Goal: Task Accomplishment & Management: Complete application form

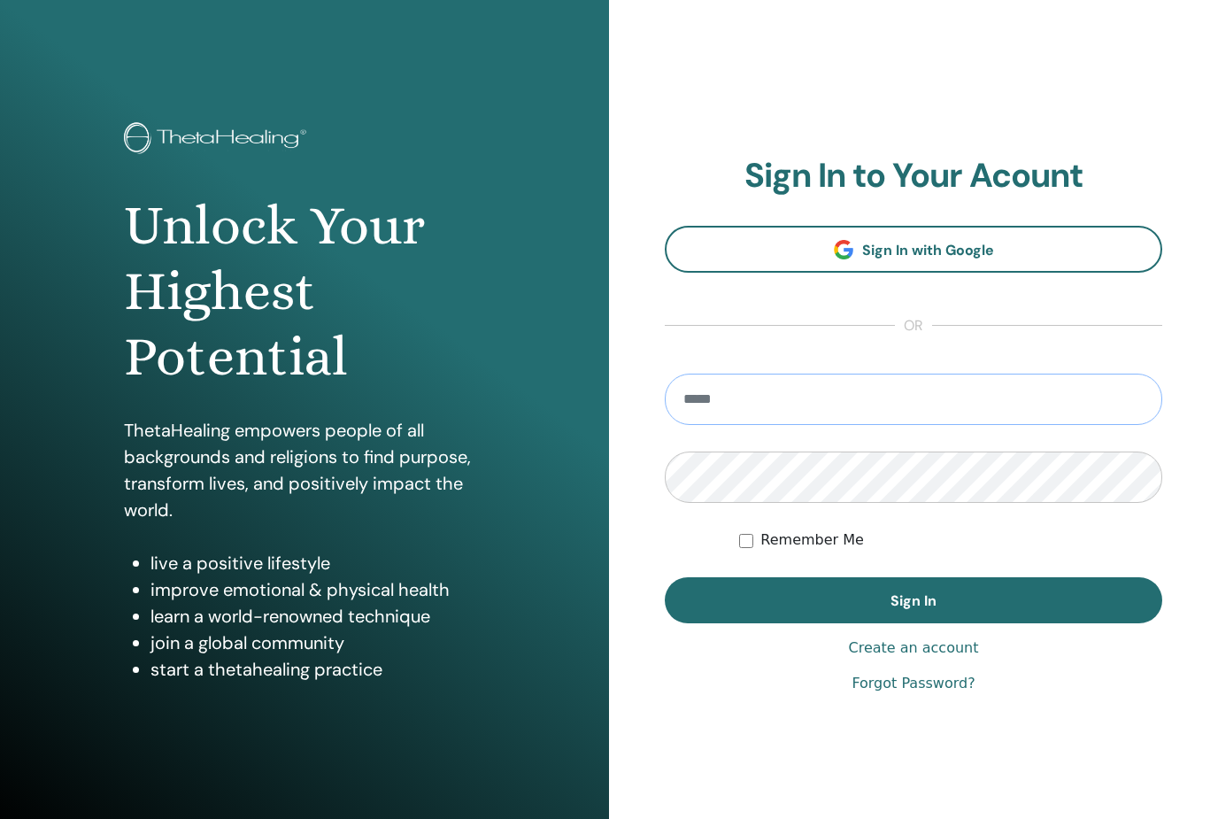
type input "**********"
click at [914, 600] on button "Sign In" at bounding box center [914, 600] width 498 height 46
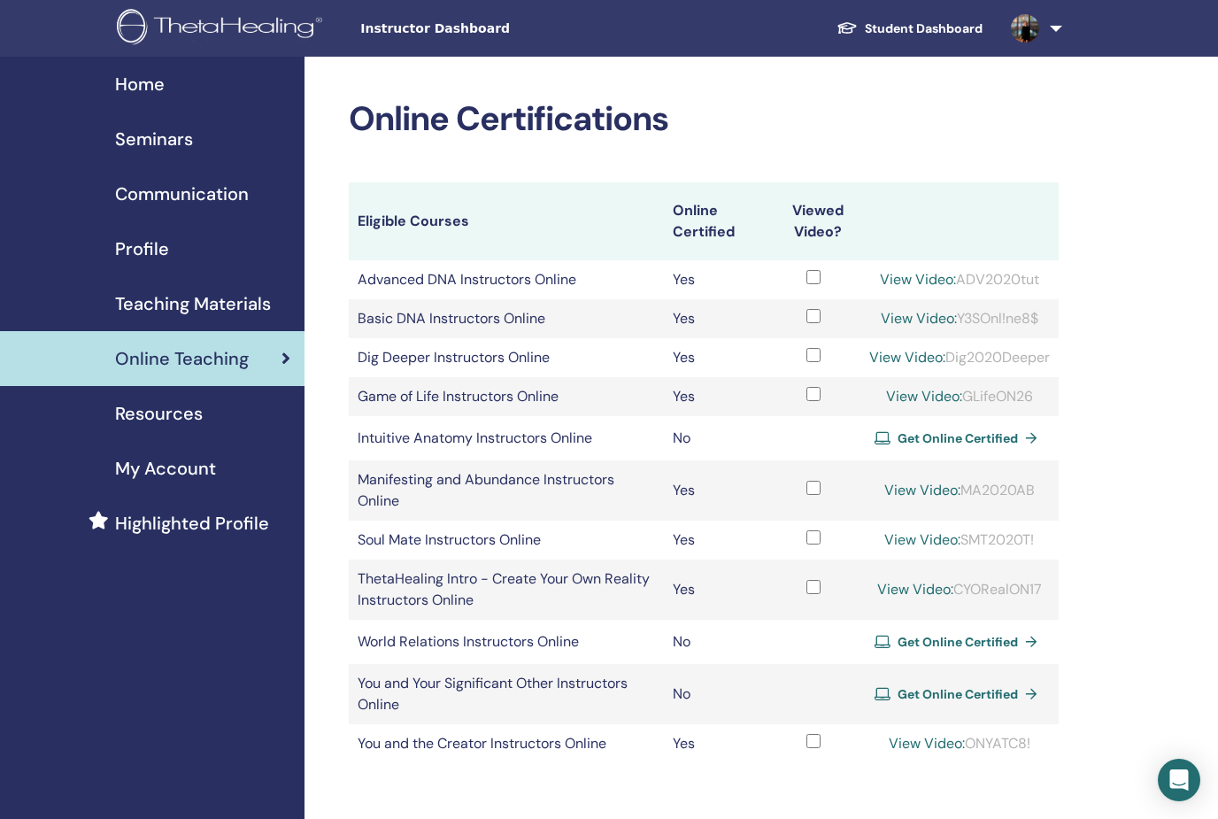
drag, startPoint x: 962, startPoint y: 388, endPoint x: 1046, endPoint y: 394, distance: 83.5
click at [1046, 394] on div "View Video: GLifeON26" at bounding box center [959, 396] width 181 height 21
copy div "GLifeON26"
click at [168, 141] on span "Seminars" at bounding box center [154, 139] width 78 height 27
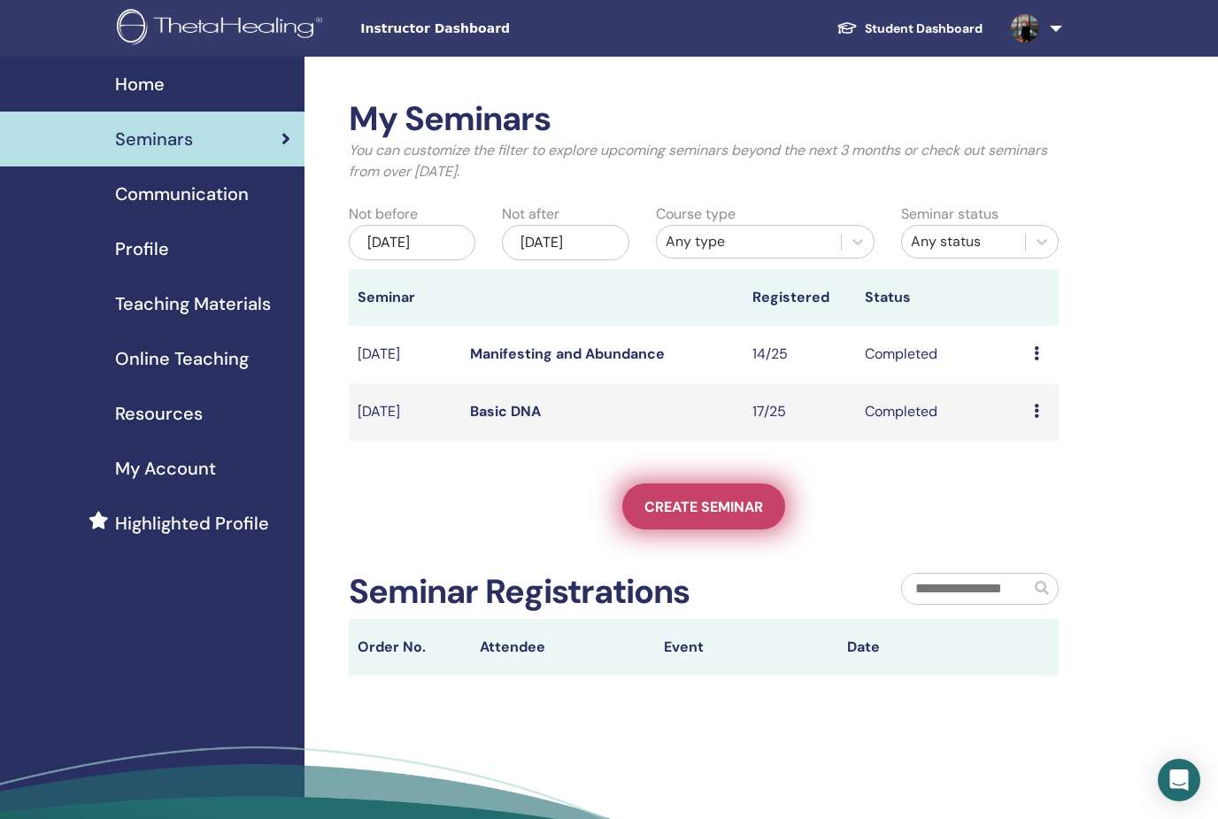
click at [715, 503] on span "Create seminar" at bounding box center [704, 507] width 119 height 19
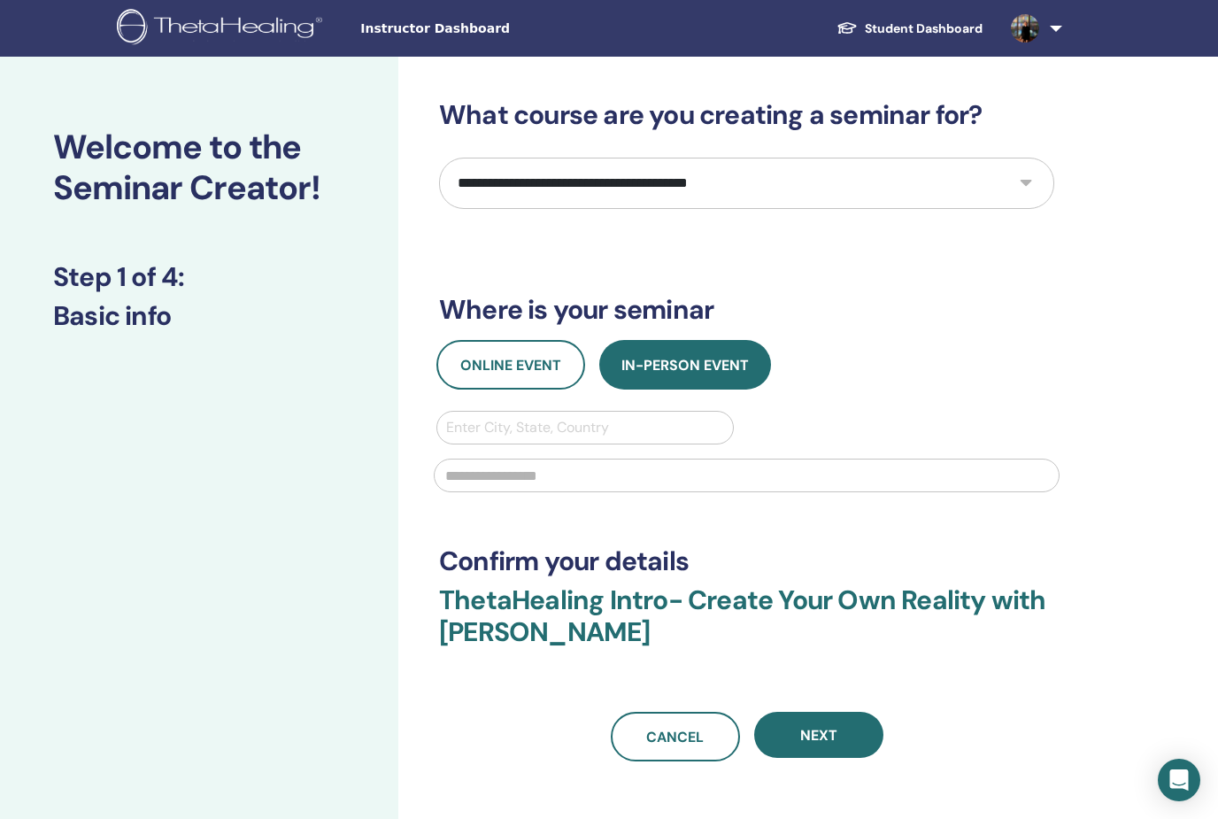
select select "**"
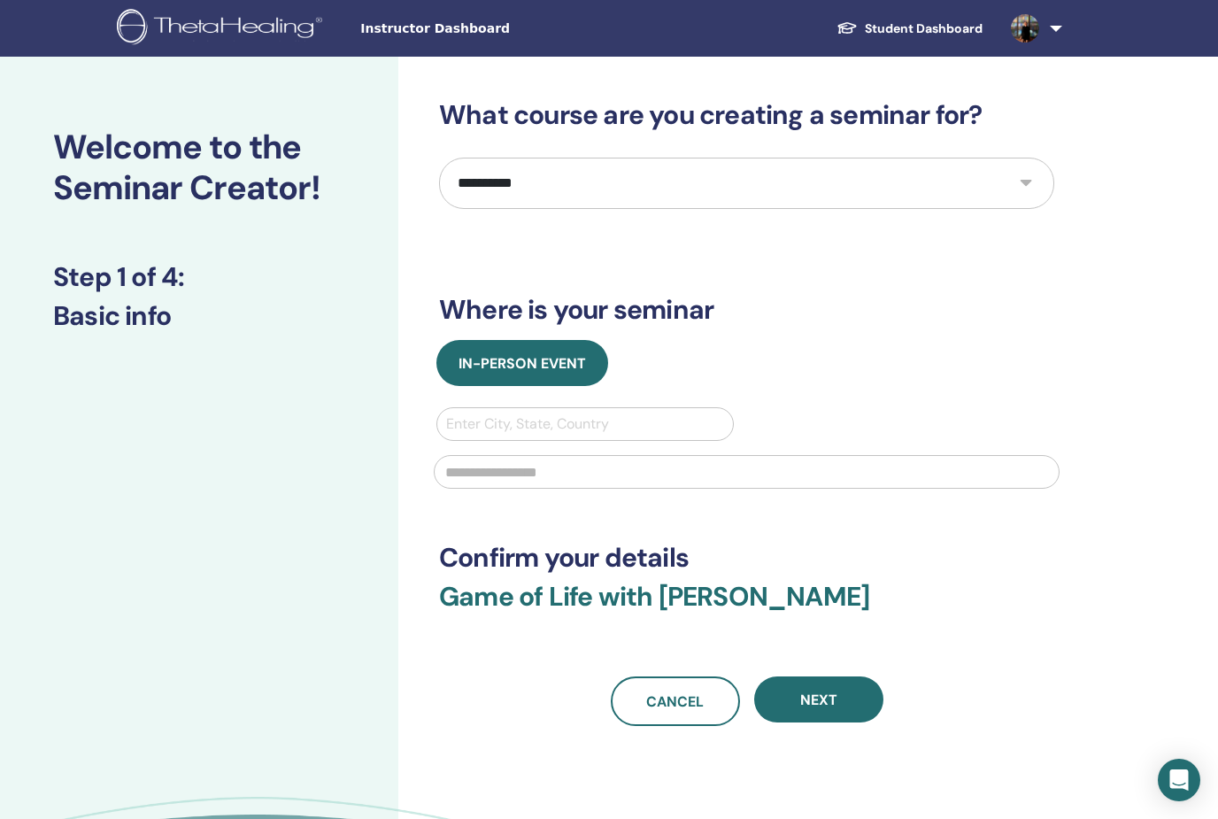
click at [832, 353] on div "In-Person Event" at bounding box center [747, 363] width 642 height 46
click at [827, 705] on span "Next" at bounding box center [818, 700] width 37 height 19
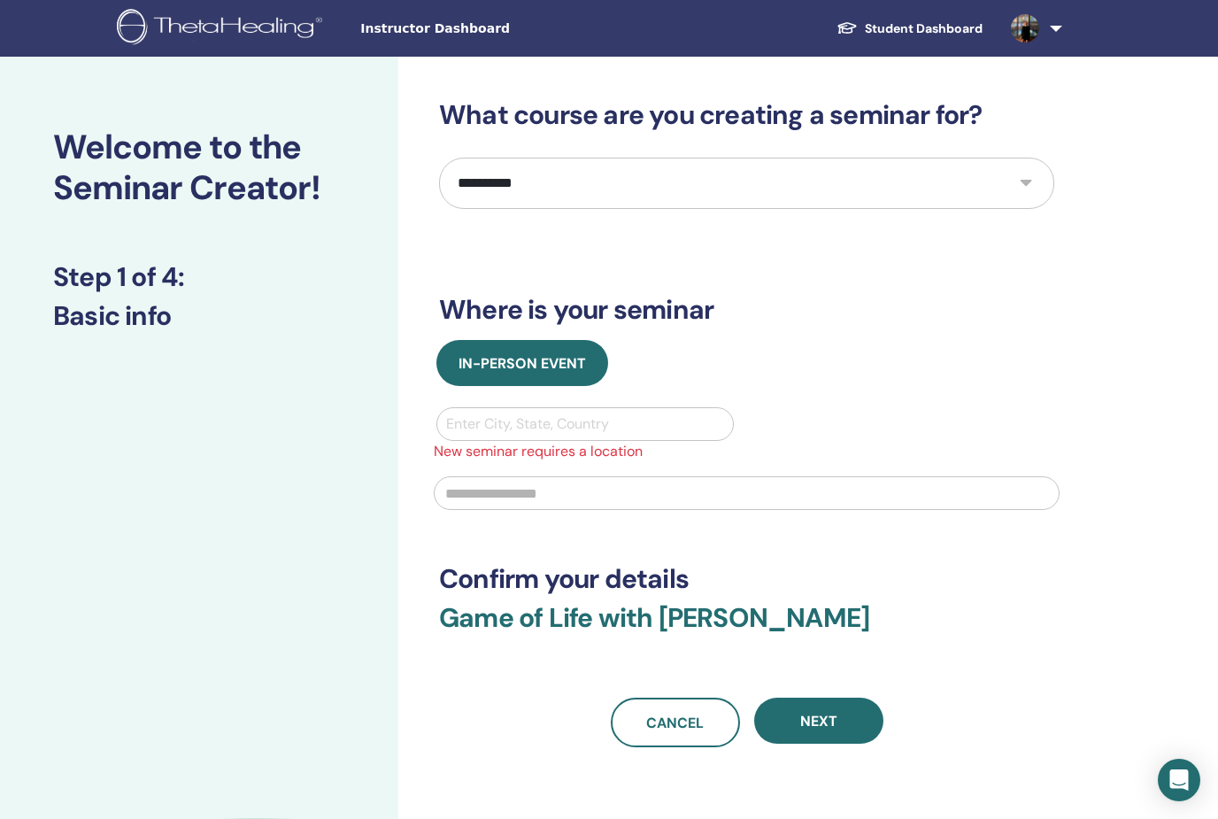
click at [594, 425] on div "Enter City, State, Country" at bounding box center [585, 423] width 278 height 21
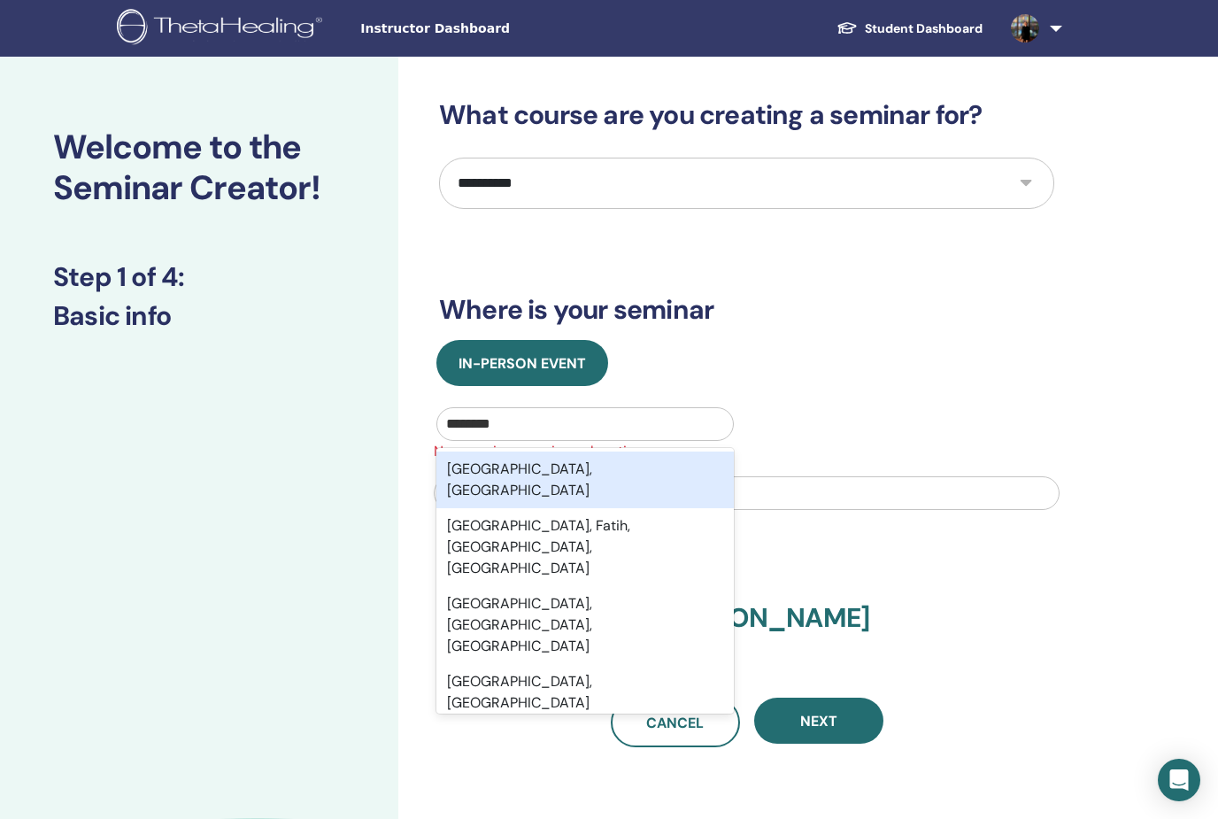
click at [622, 469] on div "Istanbul, TUR" at bounding box center [584, 480] width 297 height 57
type input "********"
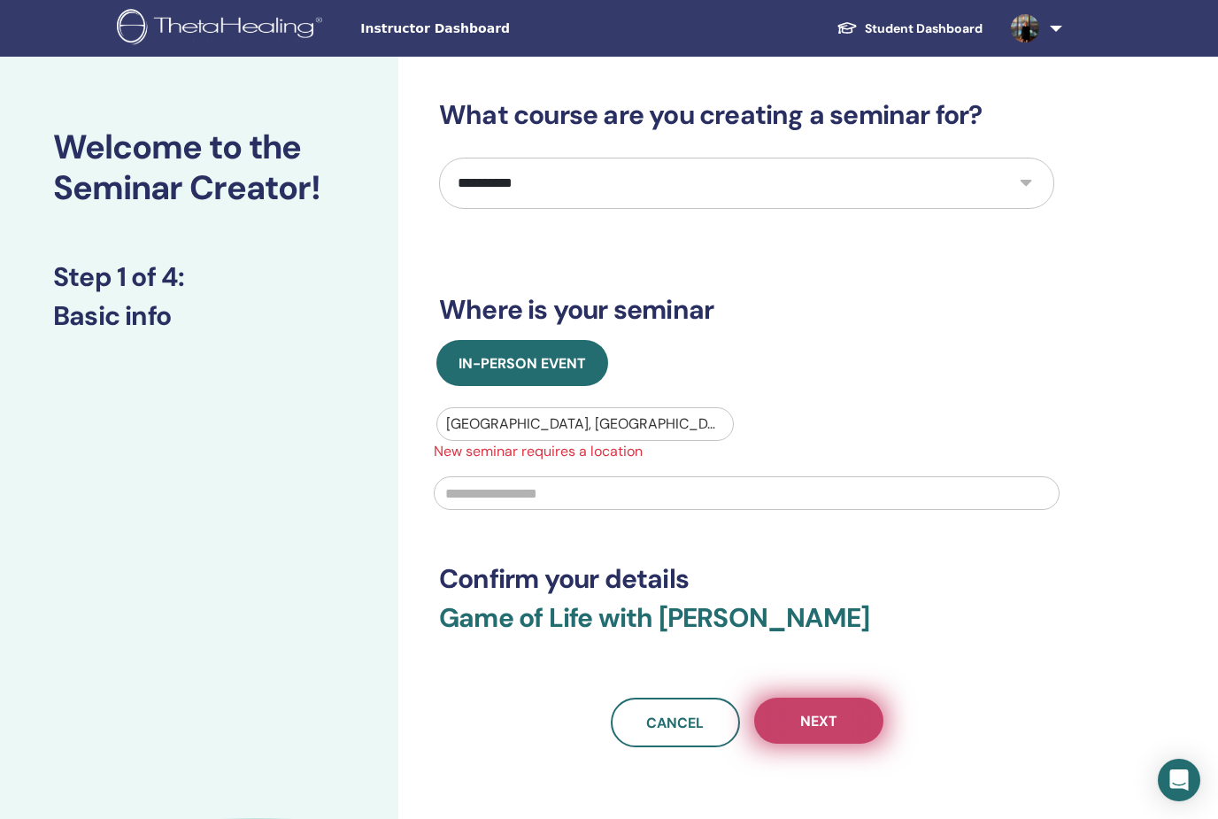
click at [828, 715] on span "Next" at bounding box center [818, 721] width 37 height 19
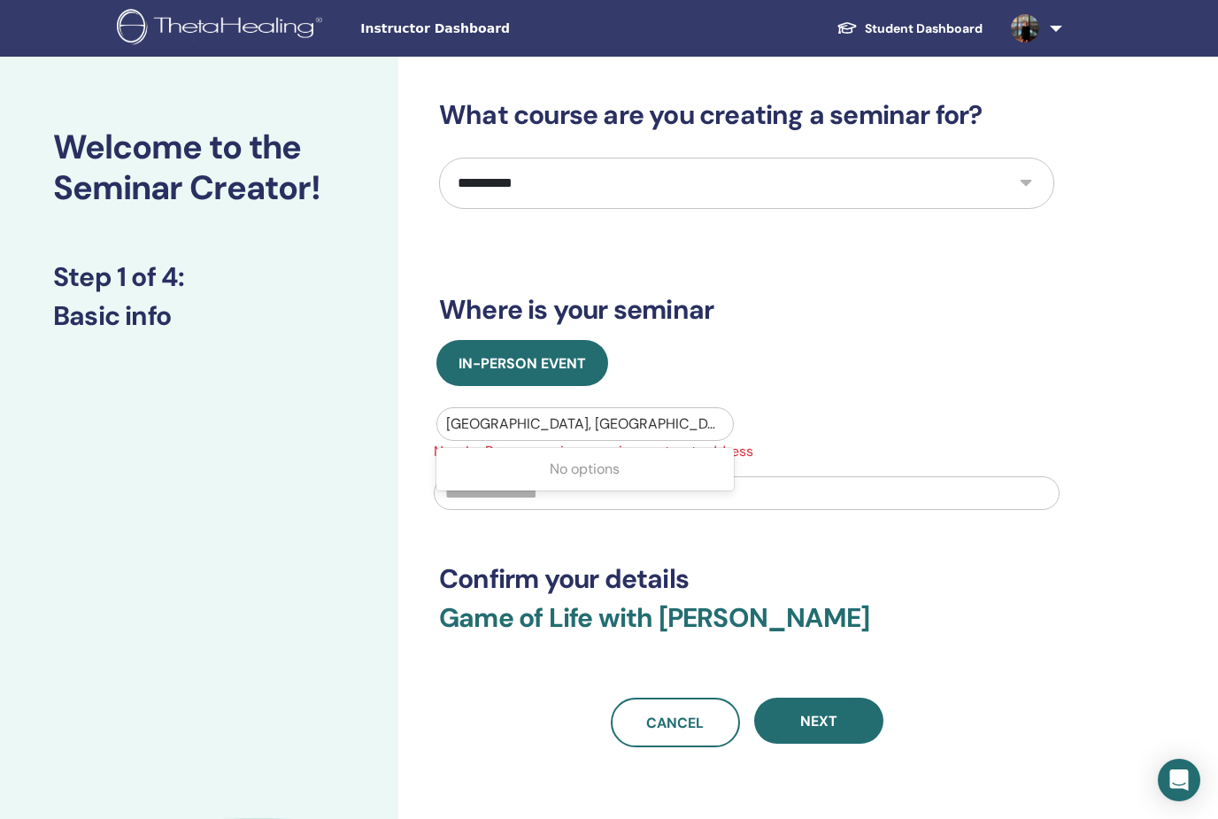
click at [611, 421] on div at bounding box center [585, 424] width 278 height 25
click at [579, 413] on div at bounding box center [585, 424] width 278 height 25
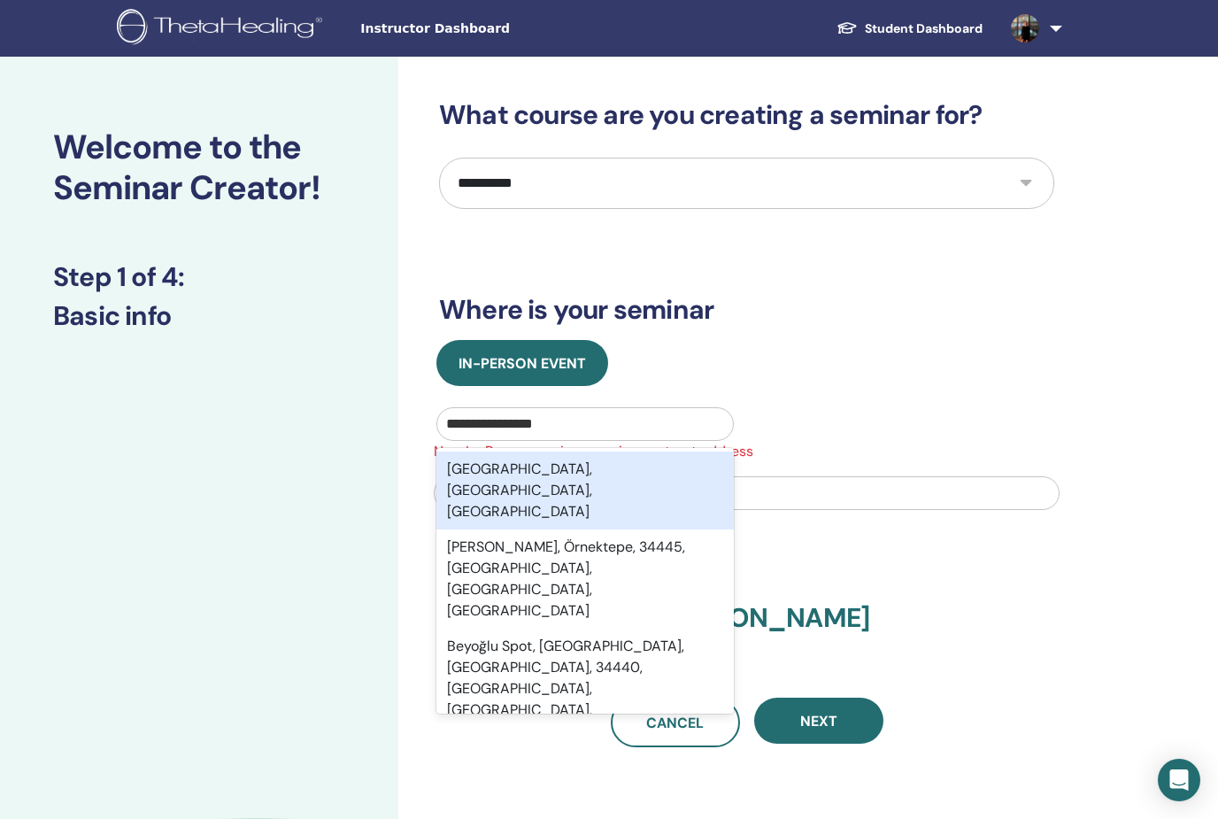
click at [591, 472] on div "Beyoğlu, İstanbul, TUR" at bounding box center [584, 491] width 297 height 78
type input "**********"
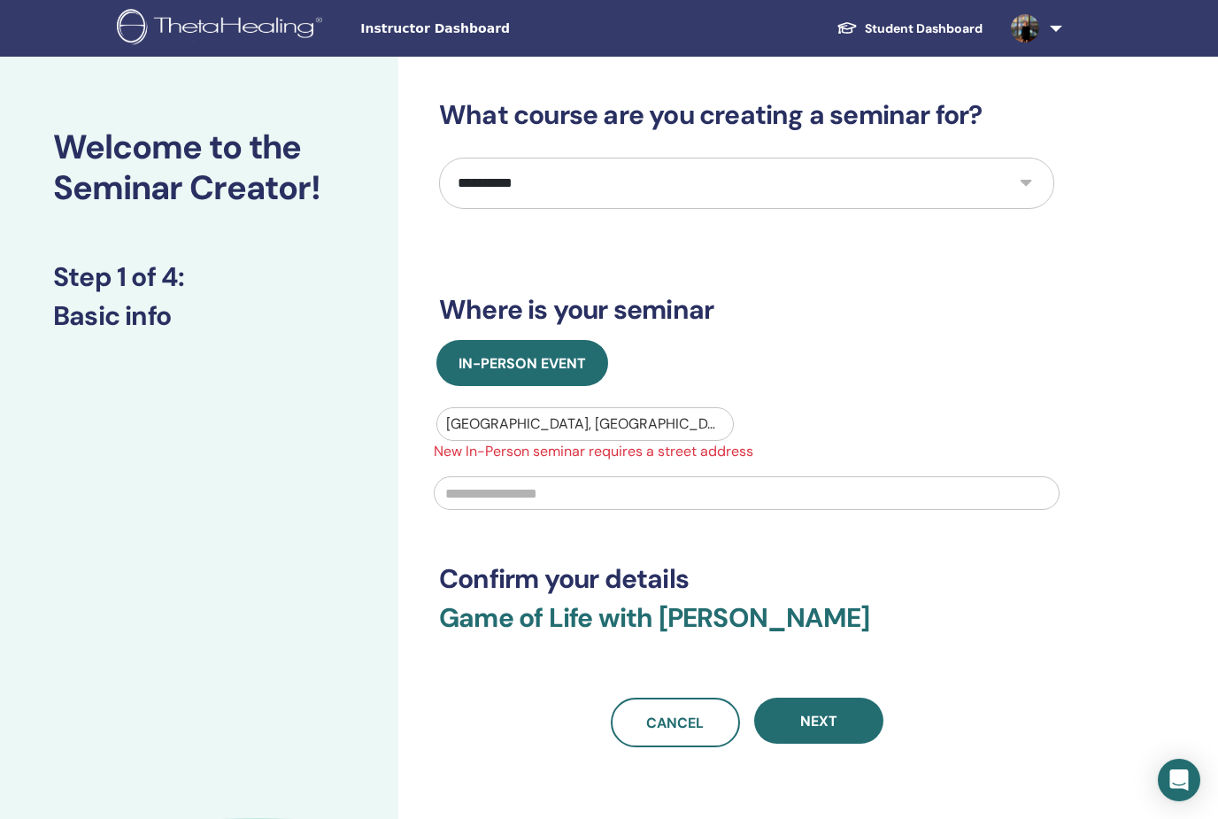
click at [882, 456] on span "New In-Person seminar requires a street address" at bounding box center [746, 451] width 647 height 21
click at [720, 498] on input "text" at bounding box center [747, 493] width 626 height 34
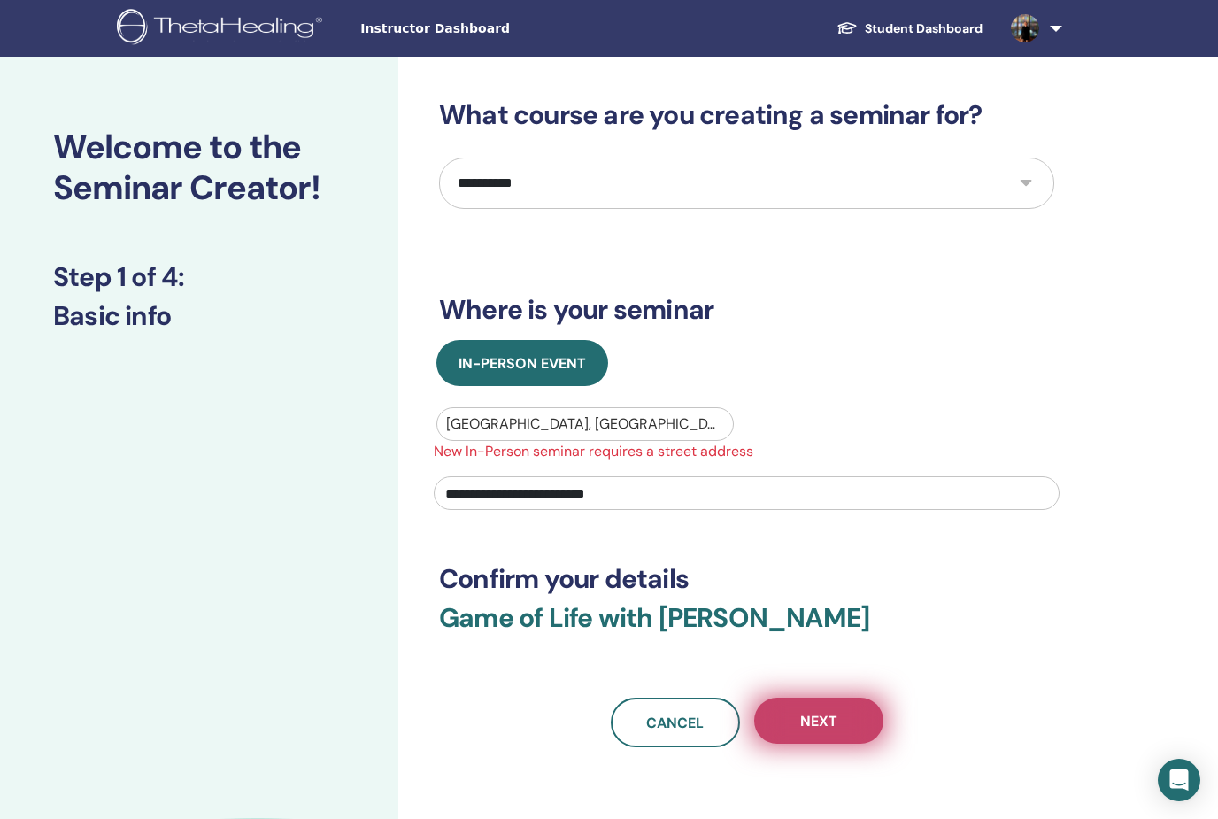
type input "**********"
click at [830, 729] on span "Next" at bounding box center [818, 721] width 37 height 19
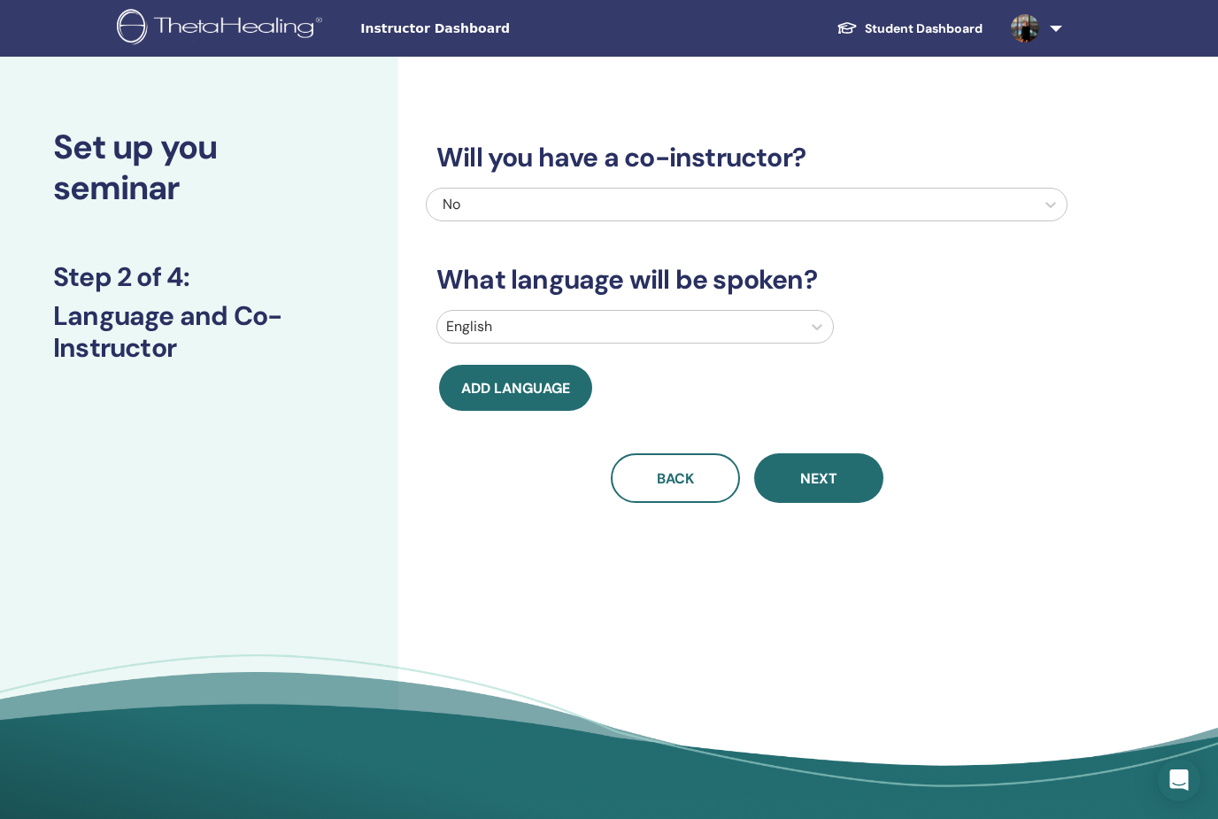
click at [678, 333] on div at bounding box center [619, 326] width 346 height 25
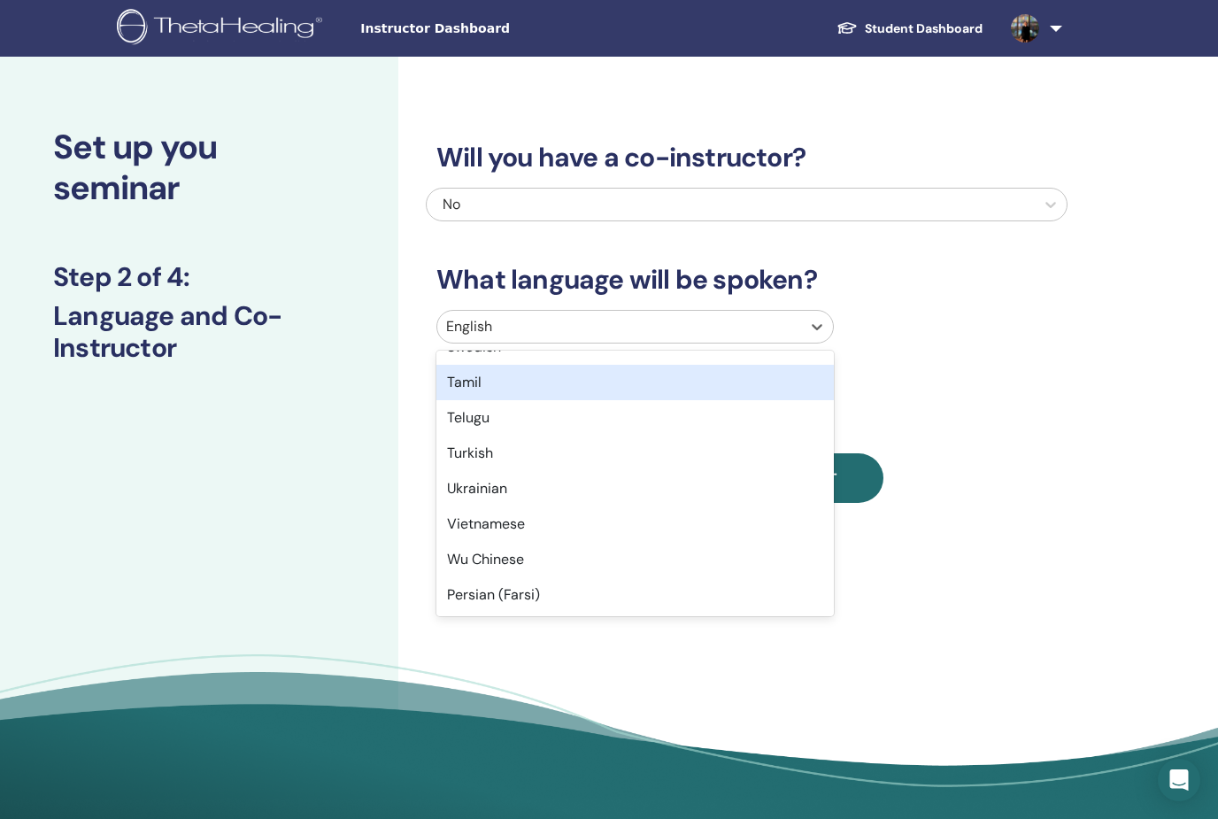
scroll to position [1406, 0]
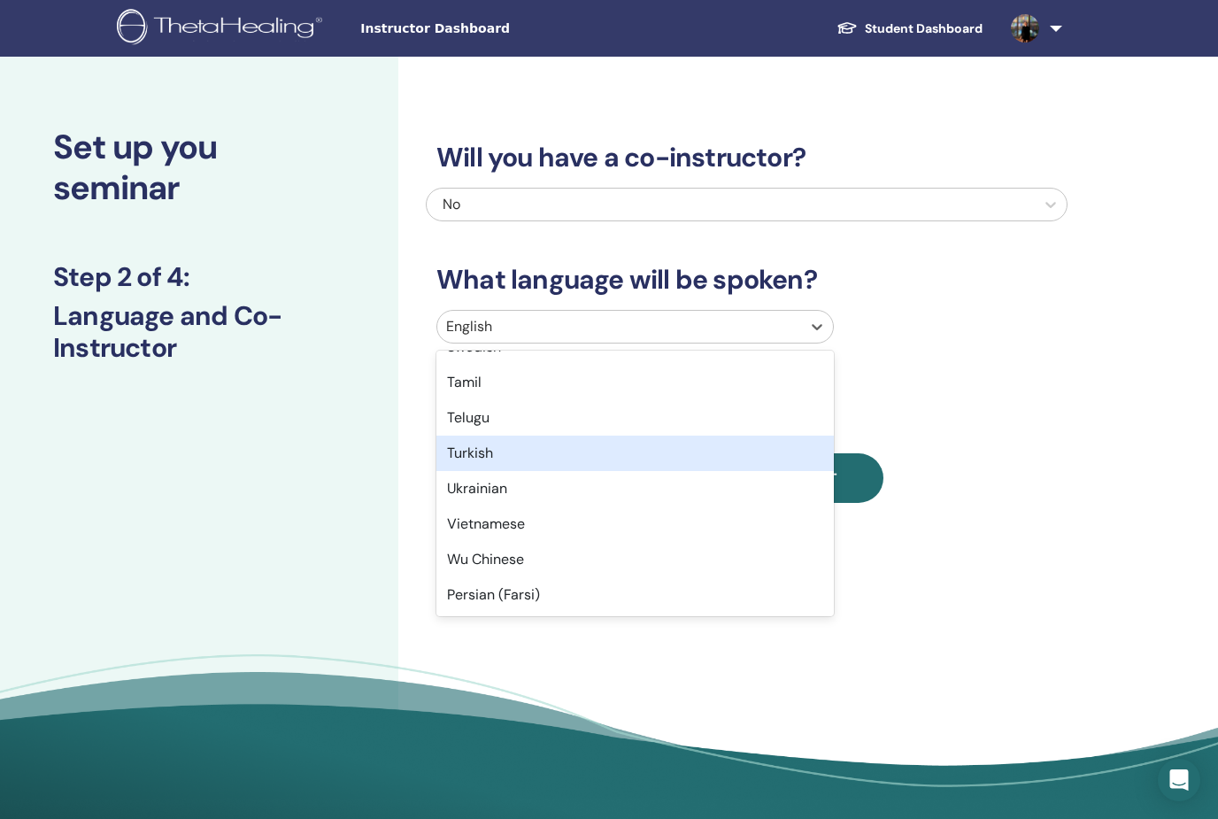
click at [570, 464] on div "Turkish" at bounding box center [635, 453] width 398 height 35
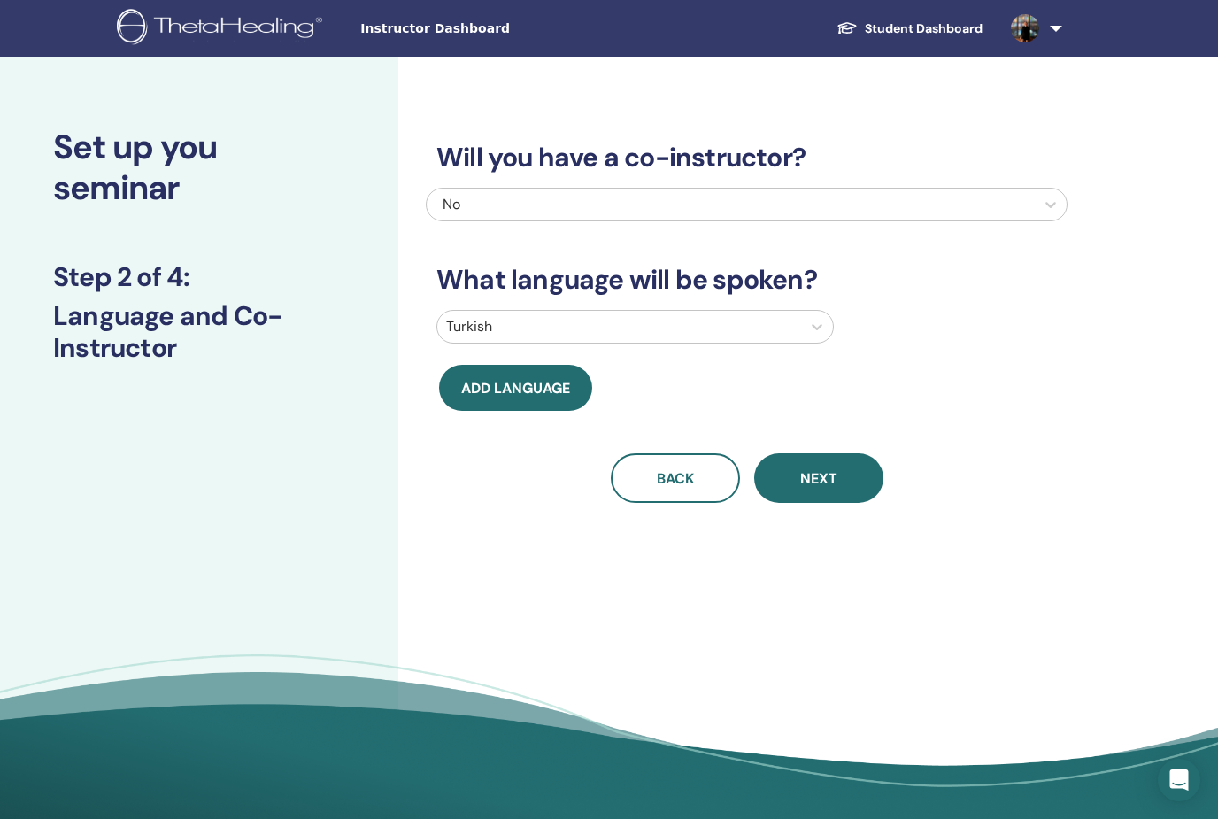
click at [809, 481] on span "Next" at bounding box center [818, 478] width 37 height 19
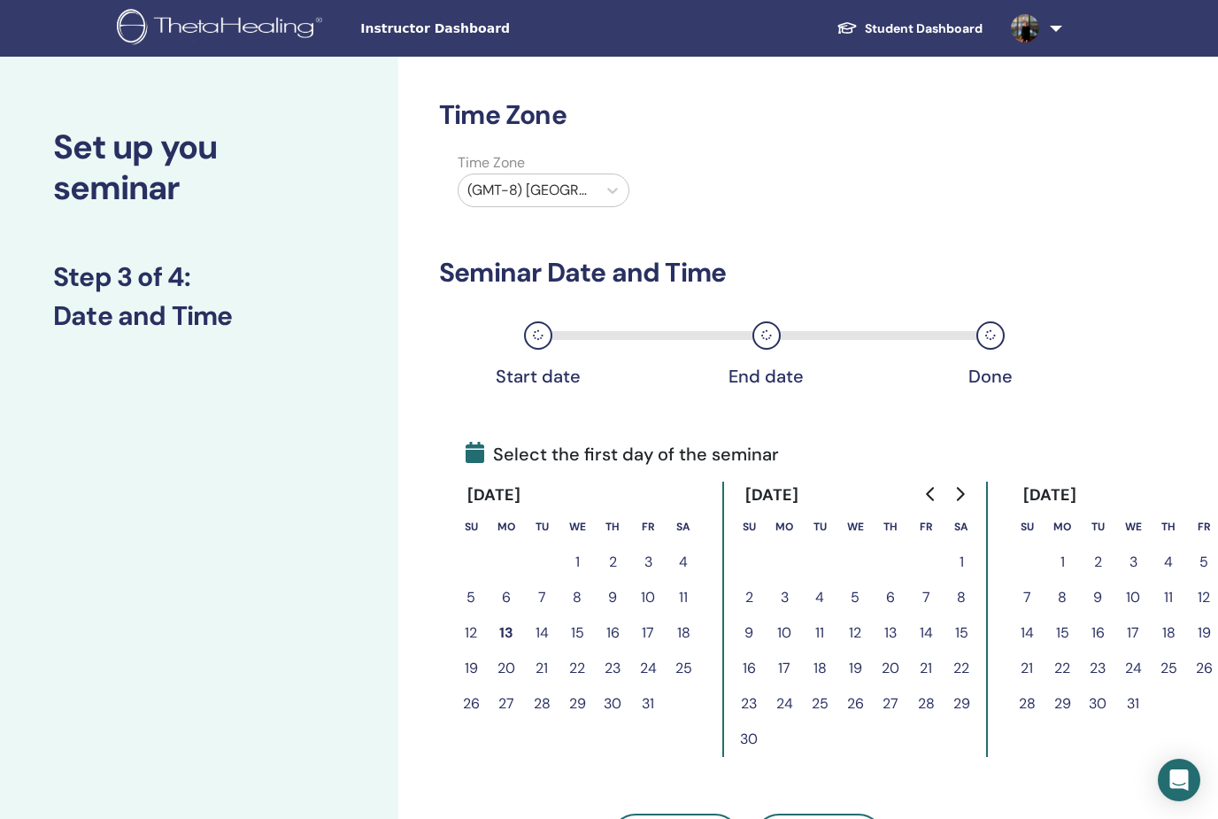
click at [748, 635] on button "9" at bounding box center [748, 632] width 35 height 35
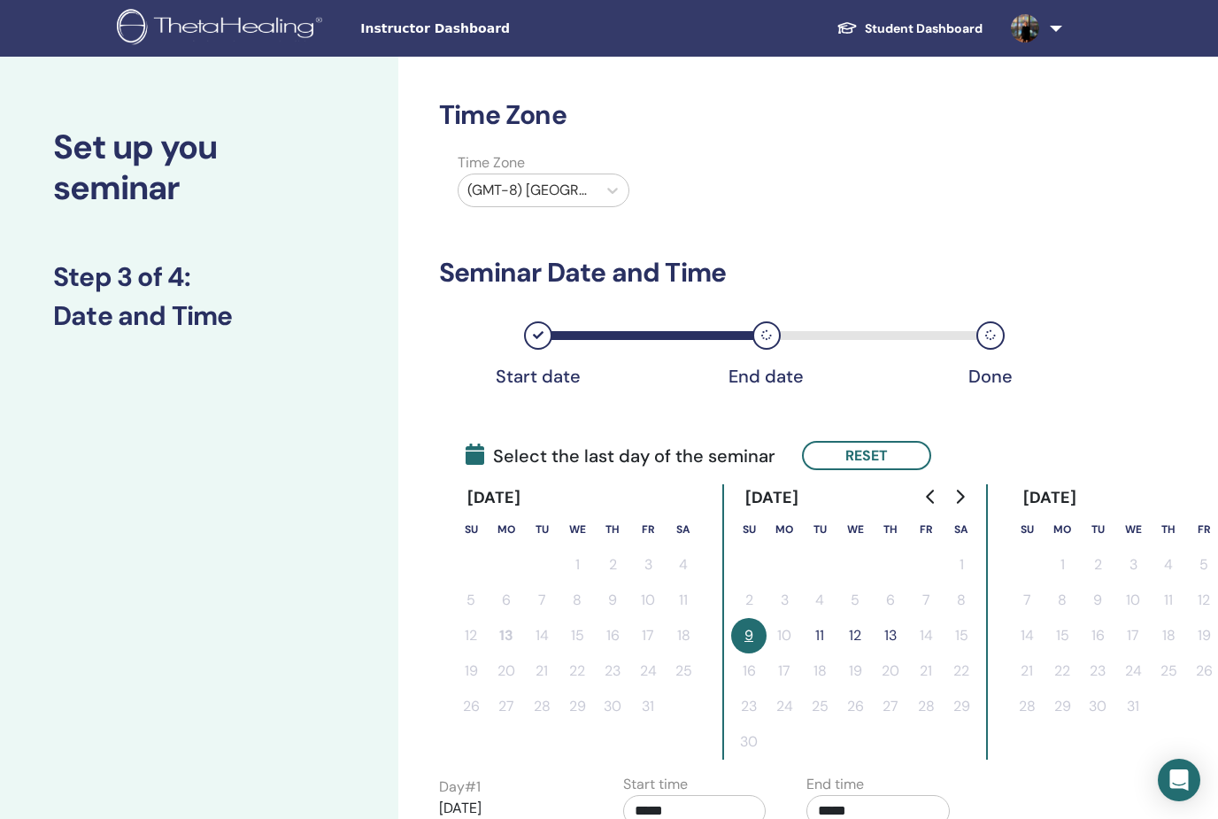
click at [819, 634] on button "11" at bounding box center [819, 635] width 35 height 35
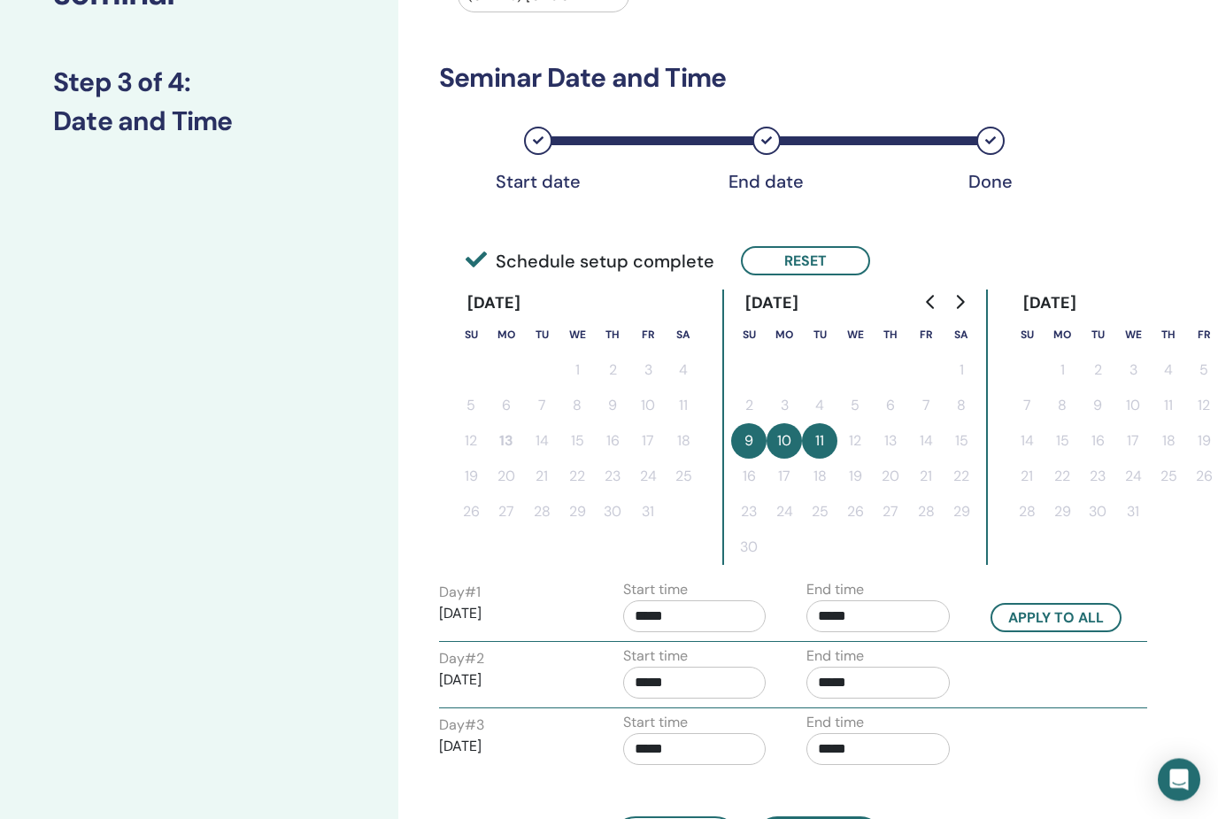
scroll to position [195, 0]
click at [1066, 624] on button "Apply to all" at bounding box center [1056, 617] width 131 height 29
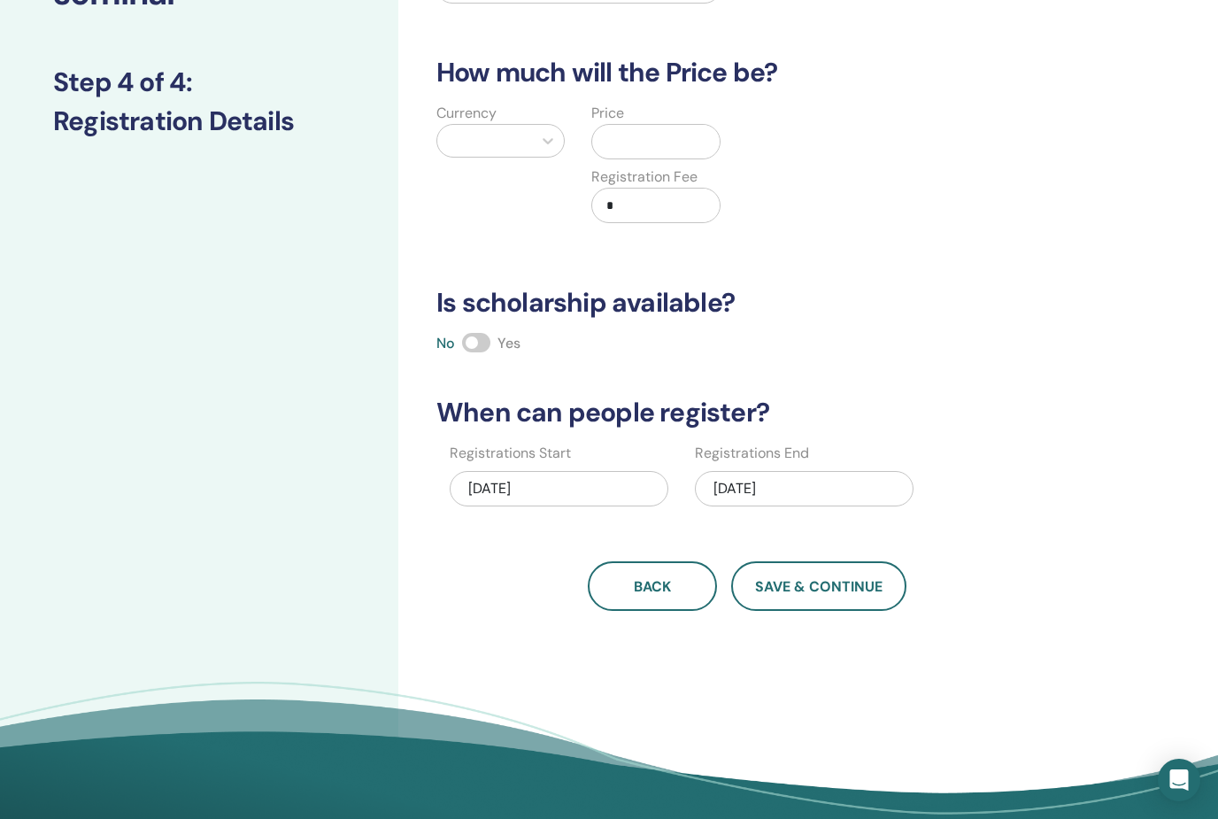
click at [527, 144] on div at bounding box center [484, 141] width 95 height 32
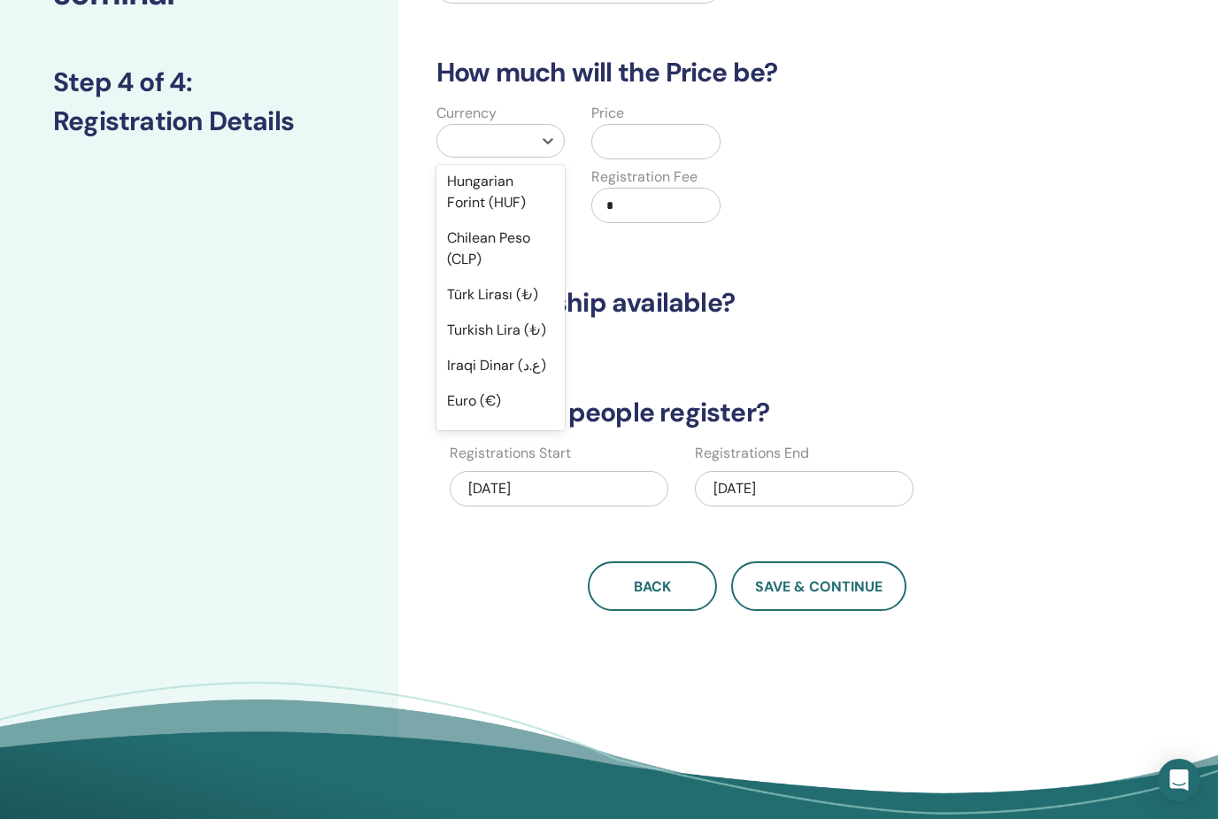
scroll to position [1392, 0]
click at [517, 278] on div "Türk Lirası (₺)" at bounding box center [500, 295] width 128 height 35
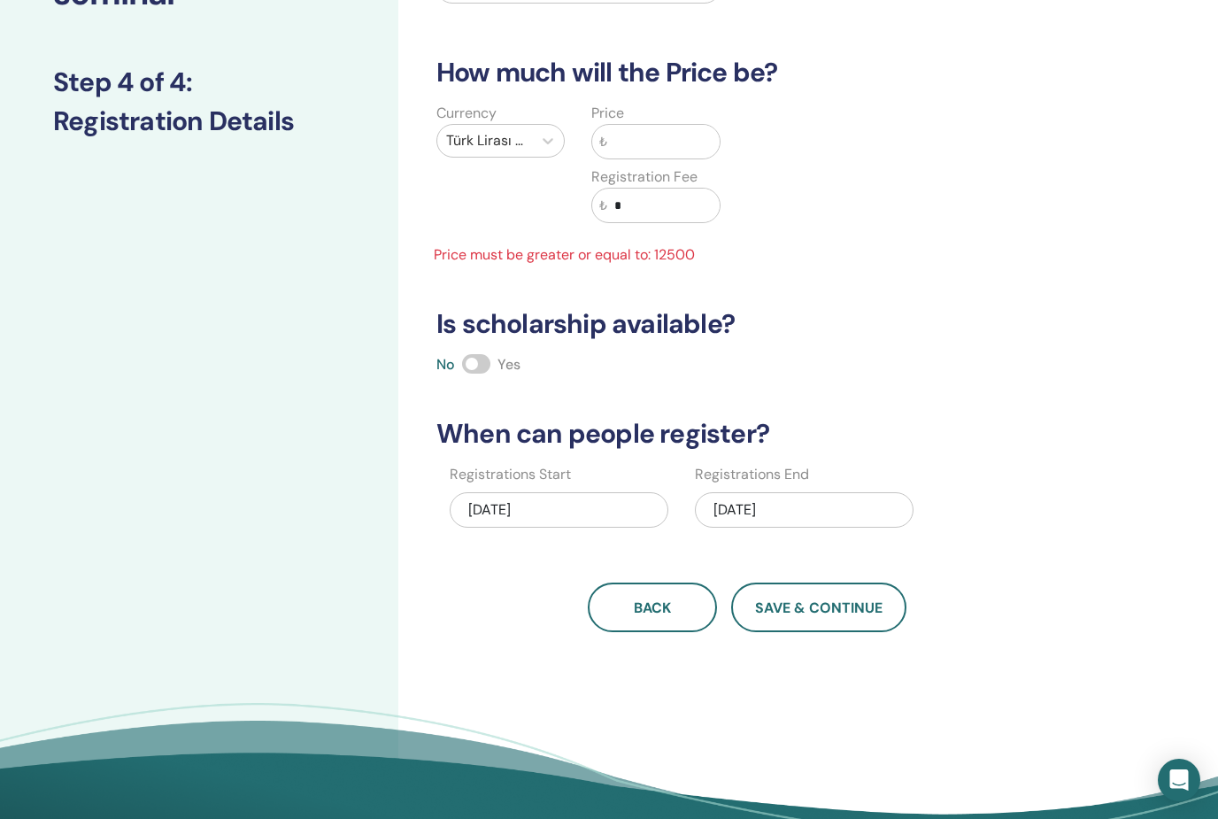
click at [660, 114] on div "Price ₺" at bounding box center [655, 131] width 128 height 57
click at [660, 133] on input "text" at bounding box center [663, 142] width 112 height 34
click at [953, 339] on h3 "Is scholarship available?" at bounding box center [747, 324] width 642 height 32
click at [657, 111] on div "Price ₺" at bounding box center [655, 131] width 128 height 57
click at [651, 145] on input "text" at bounding box center [663, 142] width 112 height 34
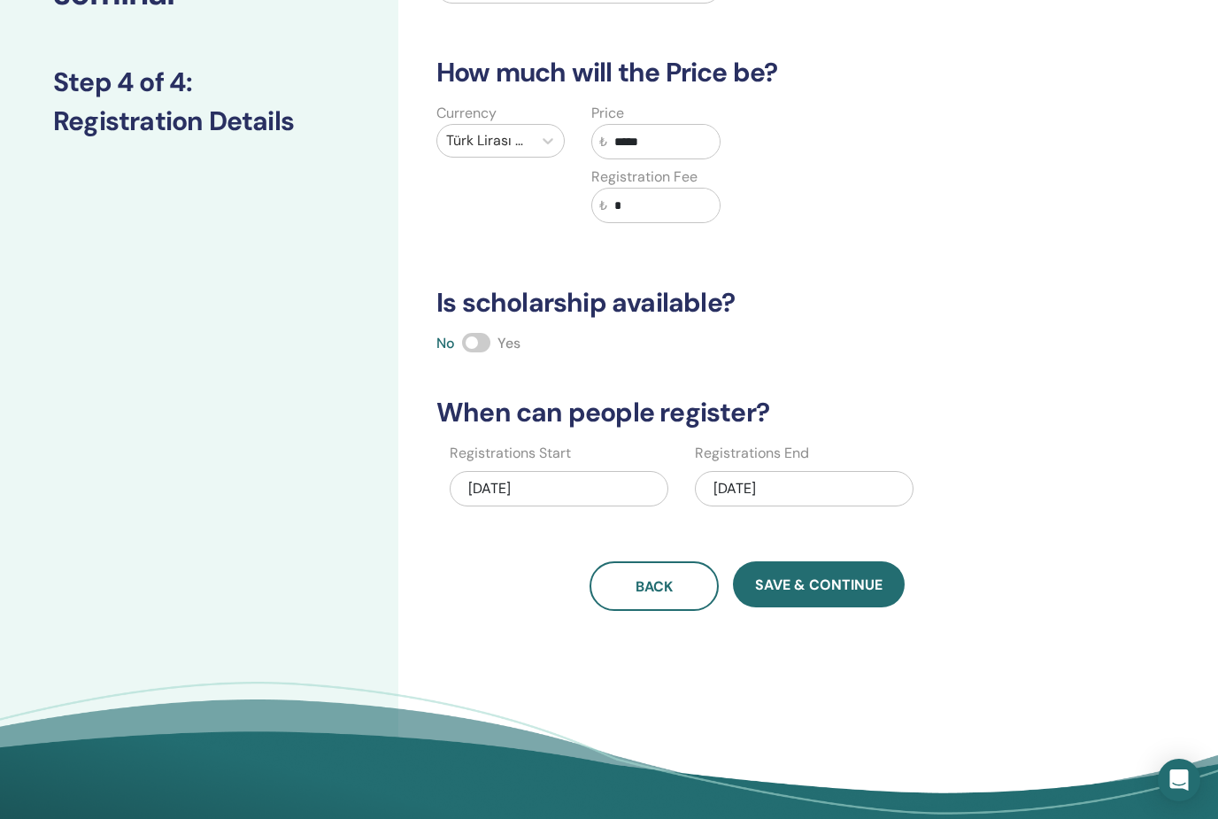
type input "*****"
click at [903, 225] on div "Currency Türk Lirası (₺) Price ₺ ***** Registration Fee ₺ *" at bounding box center [734, 174] width 642 height 142
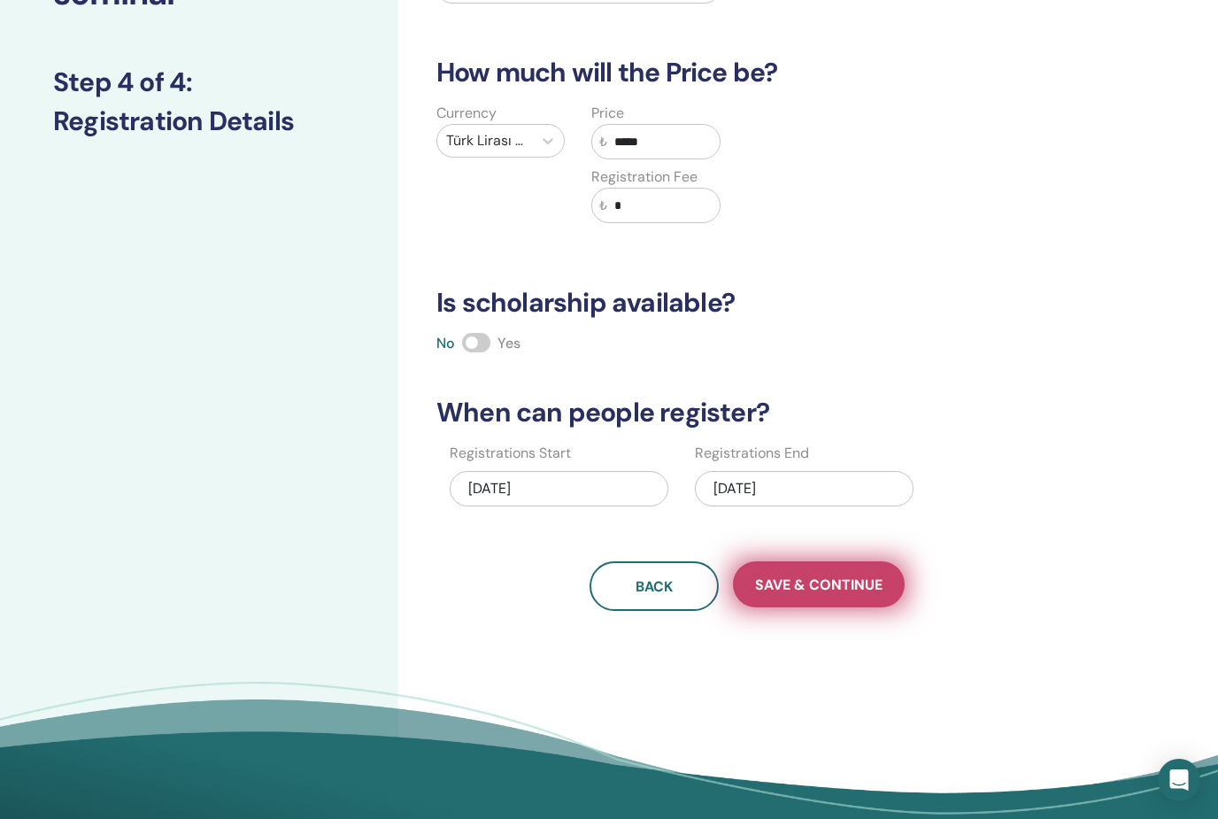
click at [830, 602] on button "Save & Continue" at bounding box center [819, 584] width 172 height 46
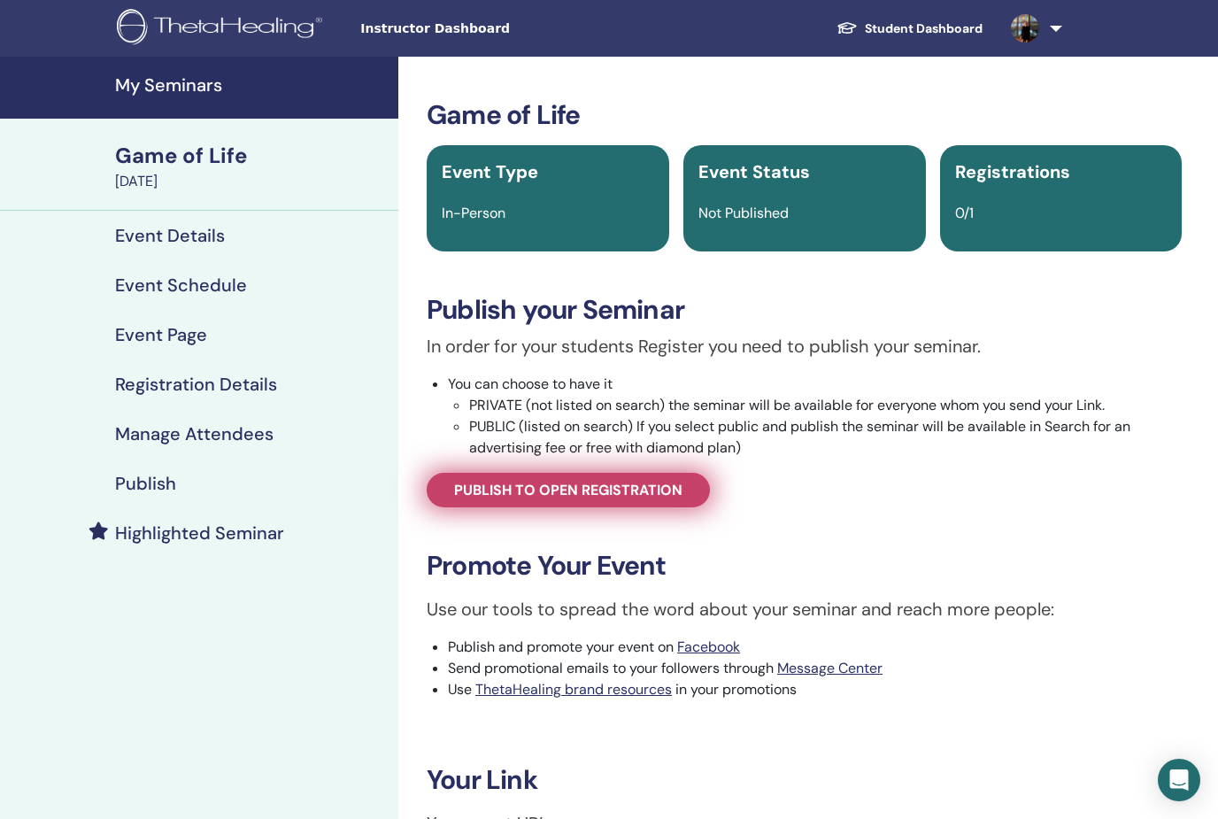
click at [604, 494] on span "Publish to open registration" at bounding box center [568, 490] width 228 height 19
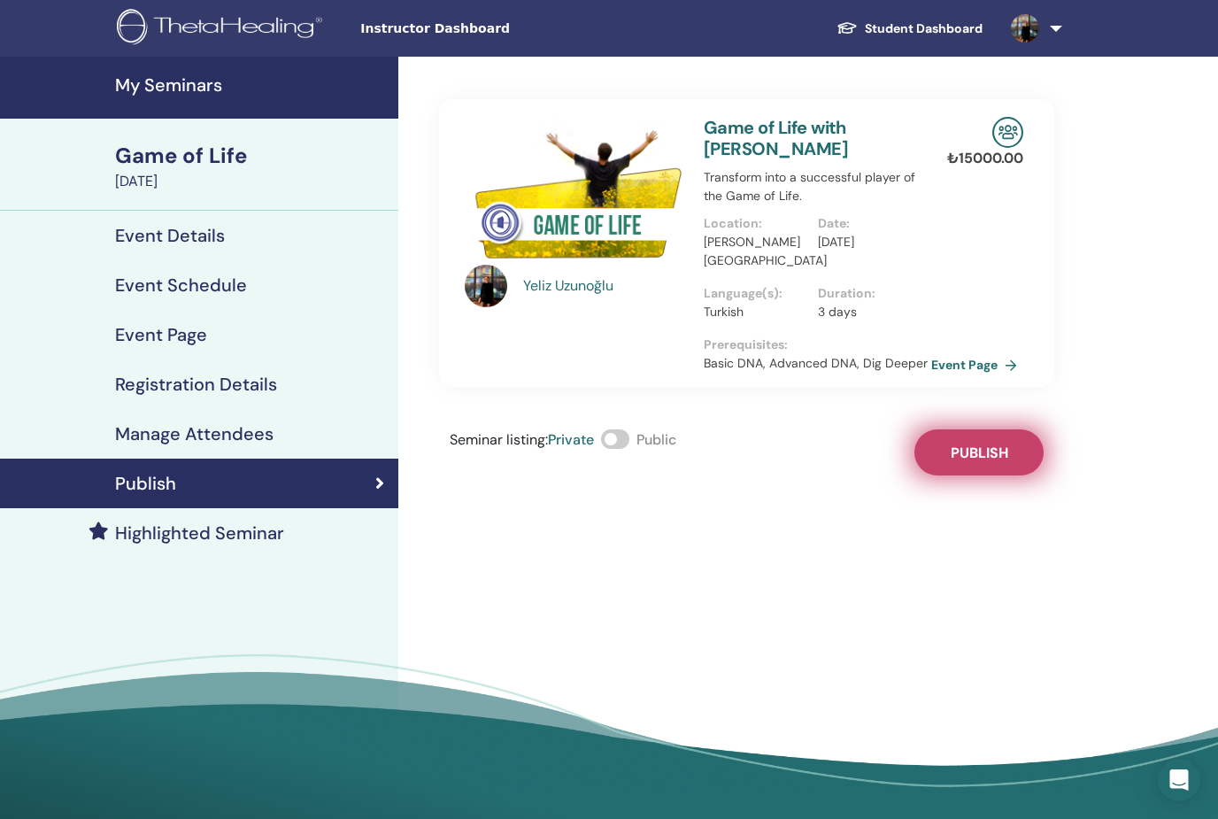
click at [996, 462] on button "Publish" at bounding box center [979, 452] width 129 height 46
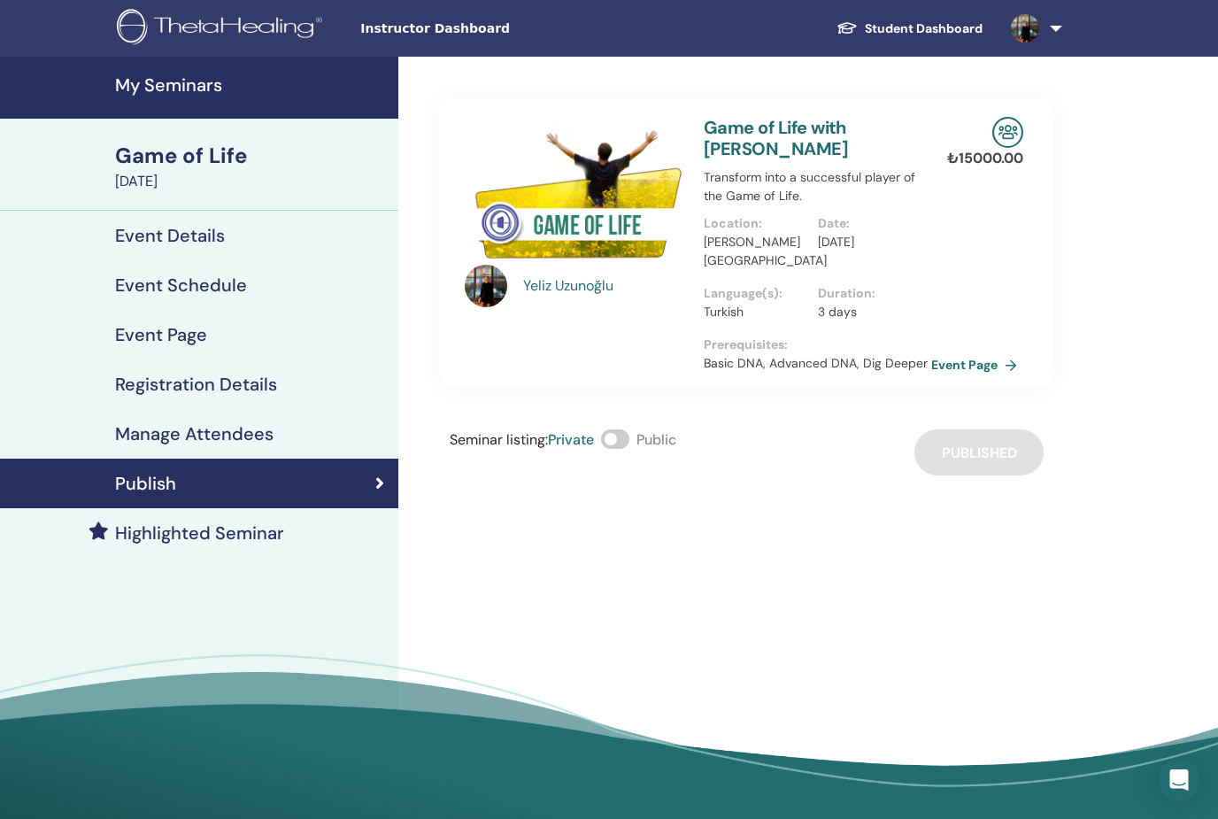
click at [808, 128] on link "Game of Life with Yeliz Uzunoğlu" at bounding box center [776, 138] width 144 height 44
click at [1015, 130] on img at bounding box center [1008, 132] width 31 height 31
click at [1005, 442] on div "Seminar listing : Private Public Published" at bounding box center [746, 452] width 615 height 46
click at [988, 359] on link "Event Page" at bounding box center [980, 364] width 93 height 27
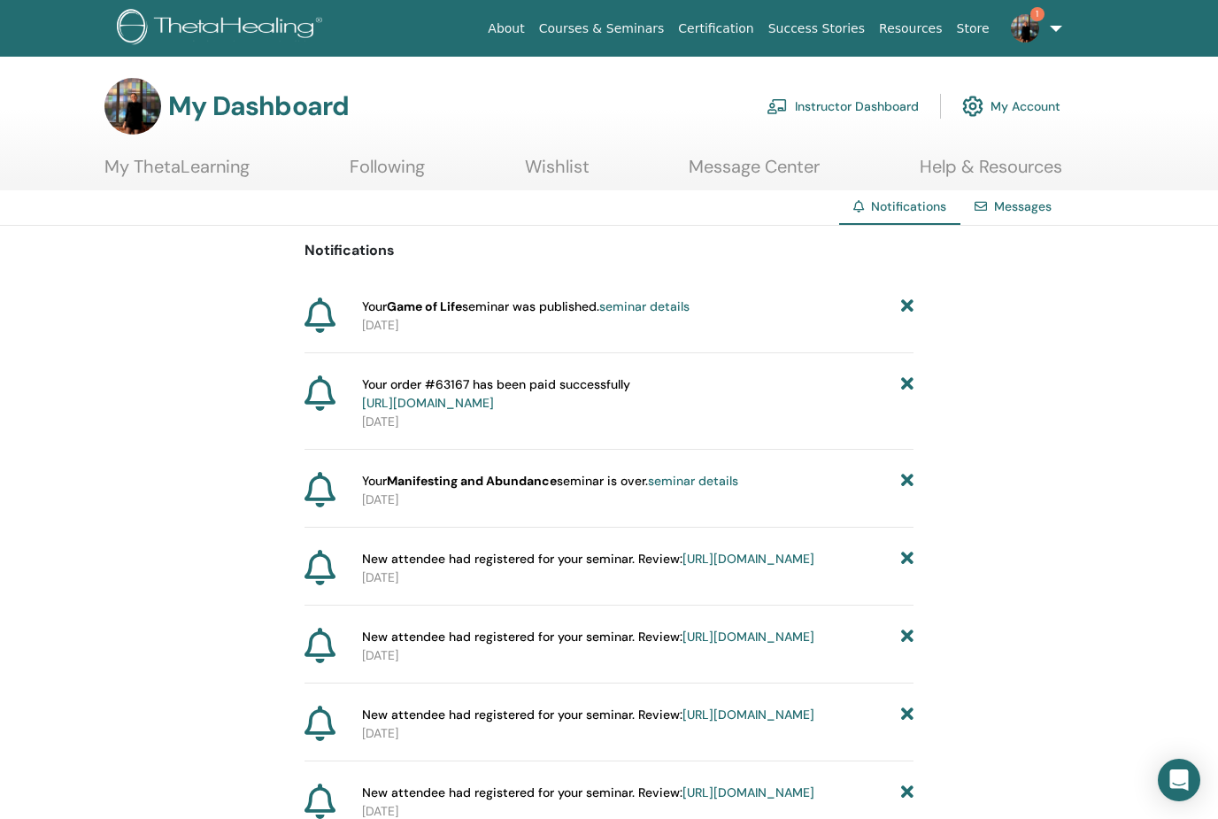
click at [1039, 166] on link "Help & Resources" at bounding box center [991, 173] width 143 height 35
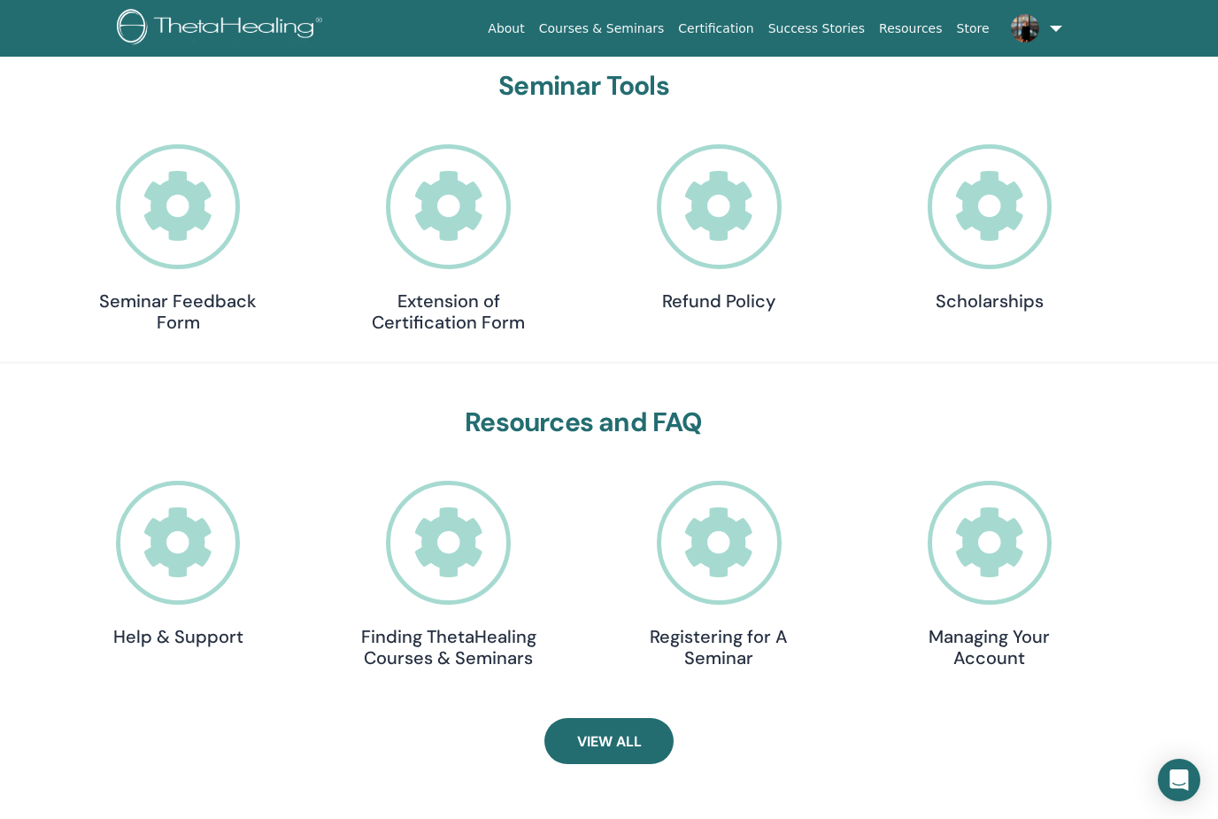
scroll to position [230, 0]
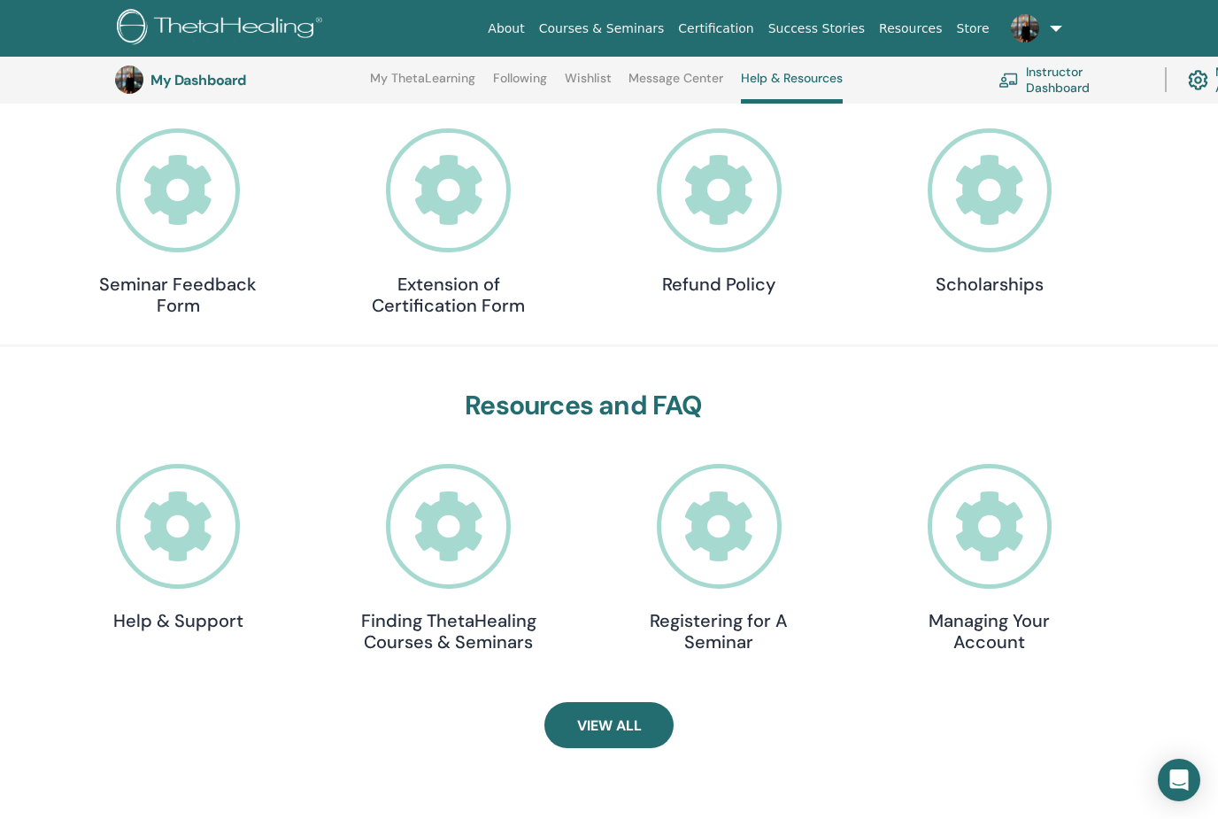
click at [175, 528] on icon at bounding box center [178, 526] width 125 height 125
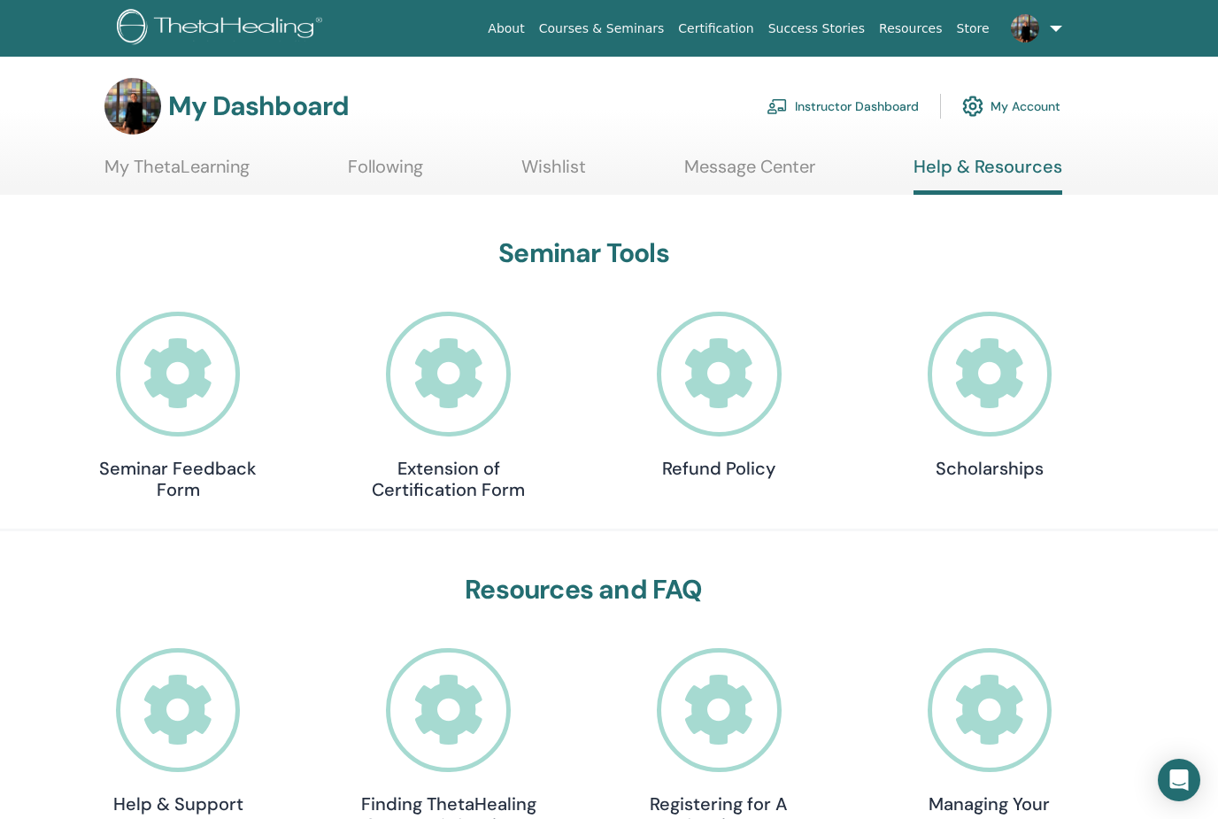
click at [1043, 103] on link "My Account" at bounding box center [1011, 106] width 98 height 39
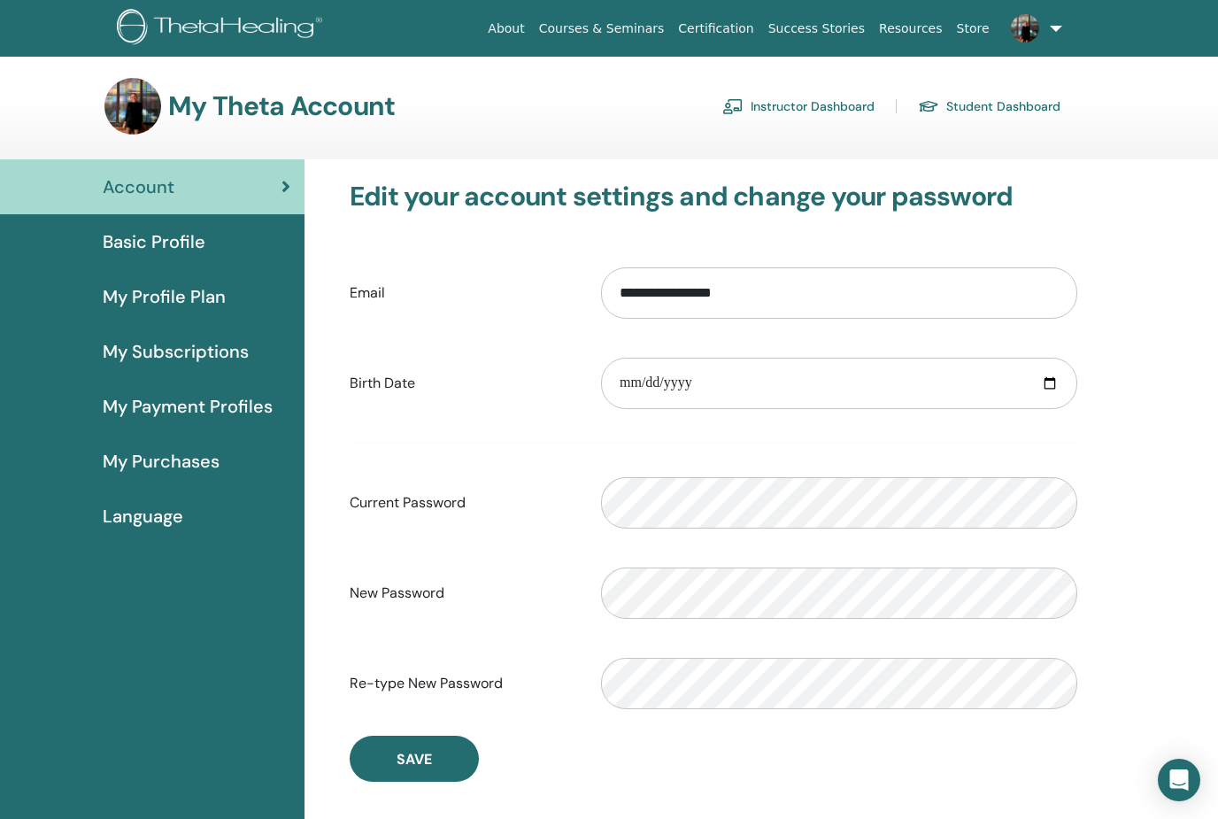
click at [1048, 38] on link at bounding box center [1033, 28] width 73 height 57
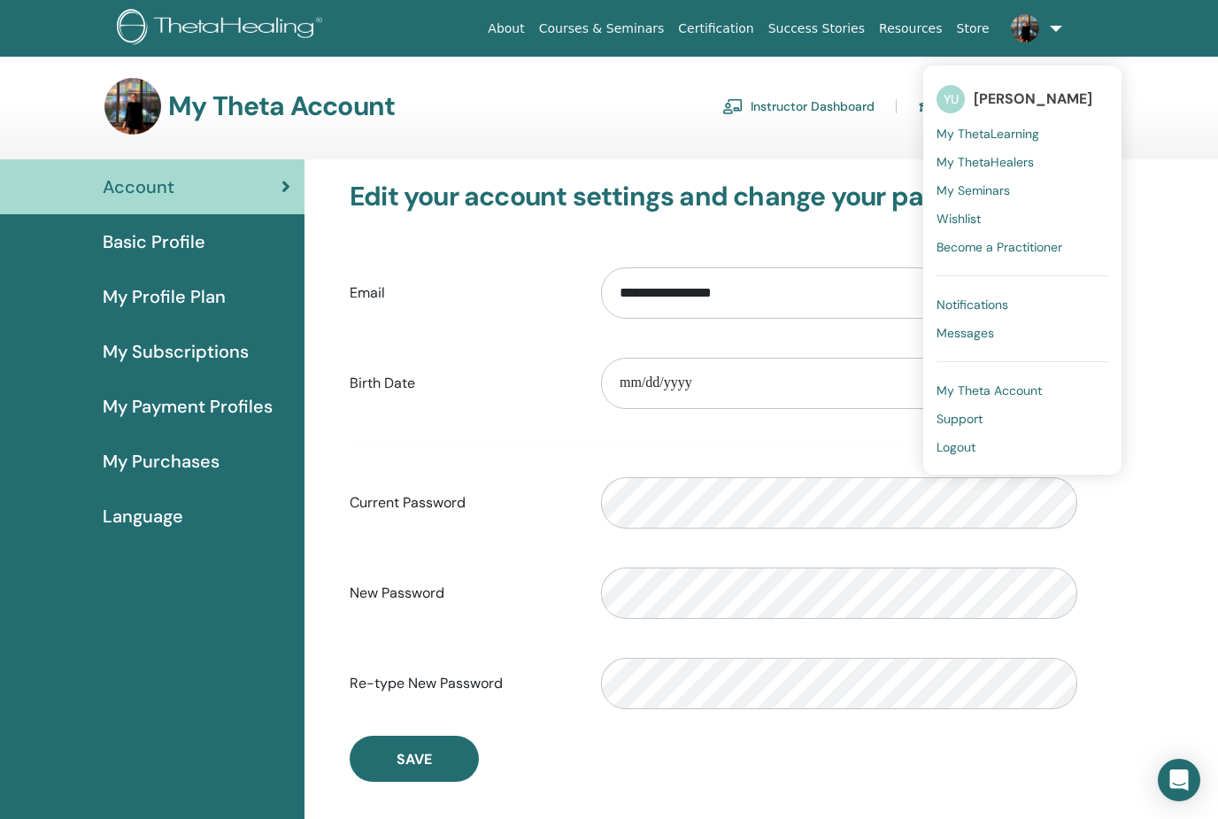
click at [1022, 418] on link "Support" at bounding box center [1023, 419] width 172 height 28
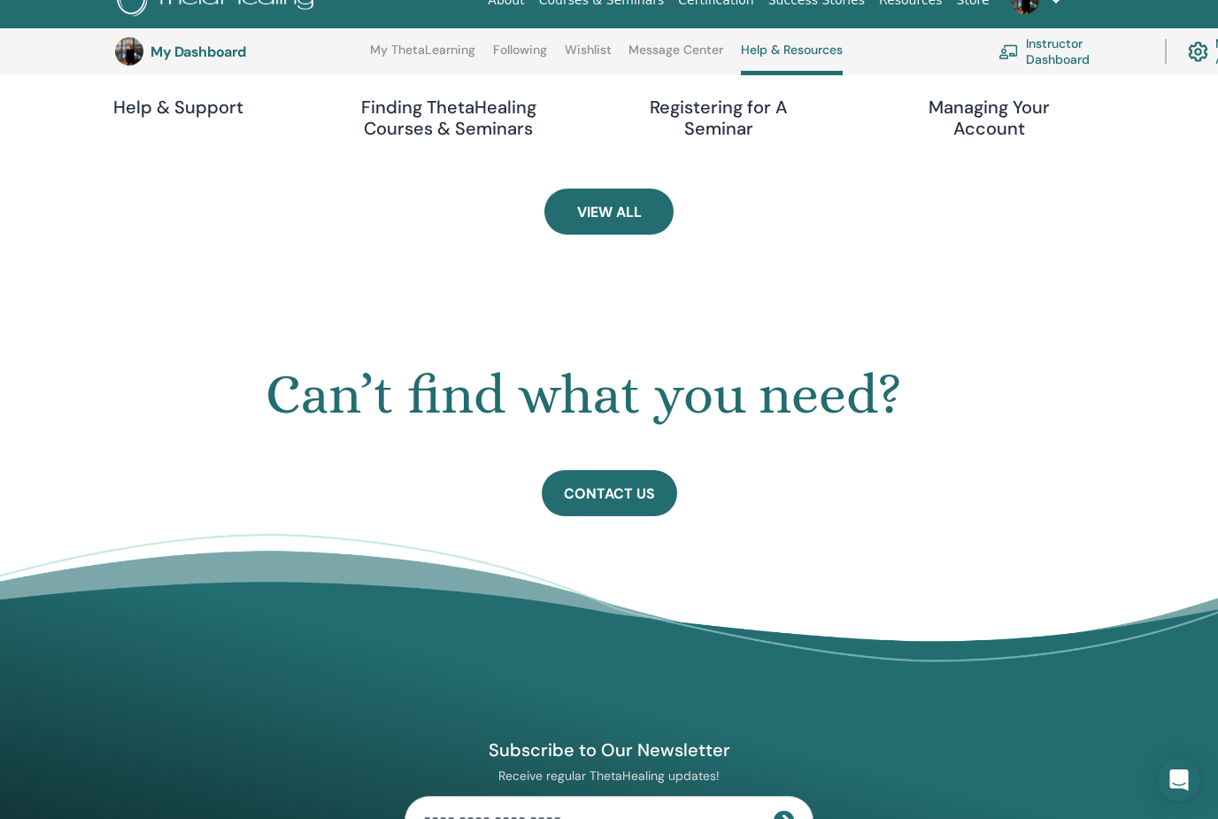
scroll to position [983, 0]
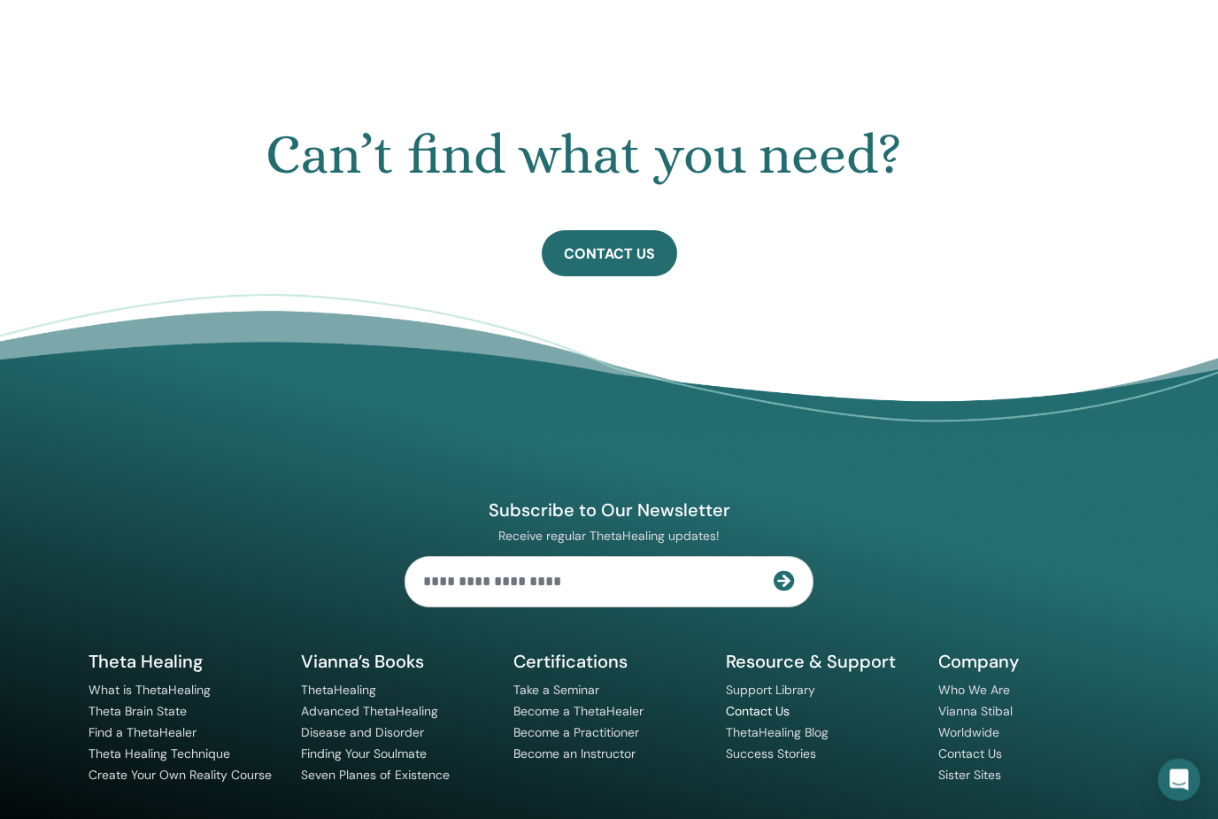
click at [776, 713] on link "Contact Us" at bounding box center [758, 712] width 64 height 16
